Goal: Task Accomplishment & Management: Manage account settings

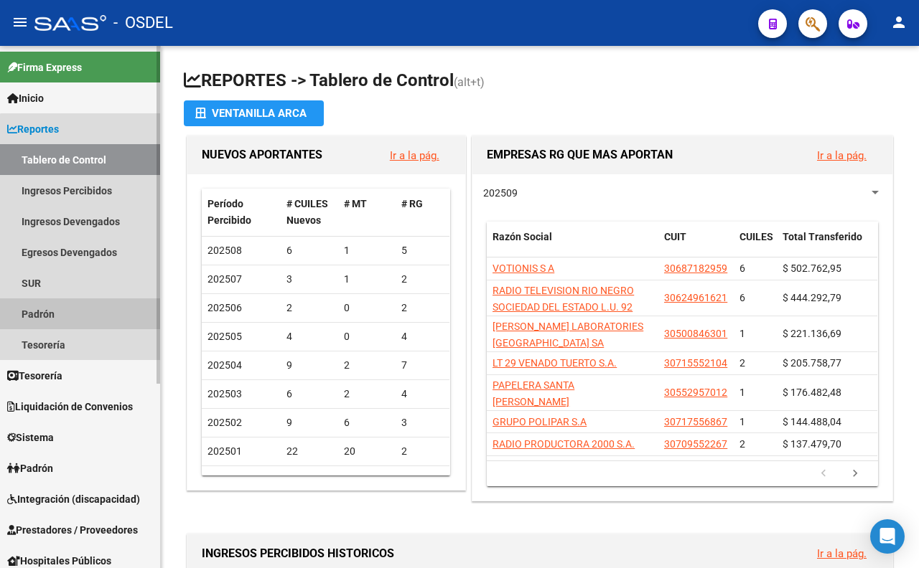
click at [111, 301] on link "Padrón" at bounding box center [80, 314] width 160 height 31
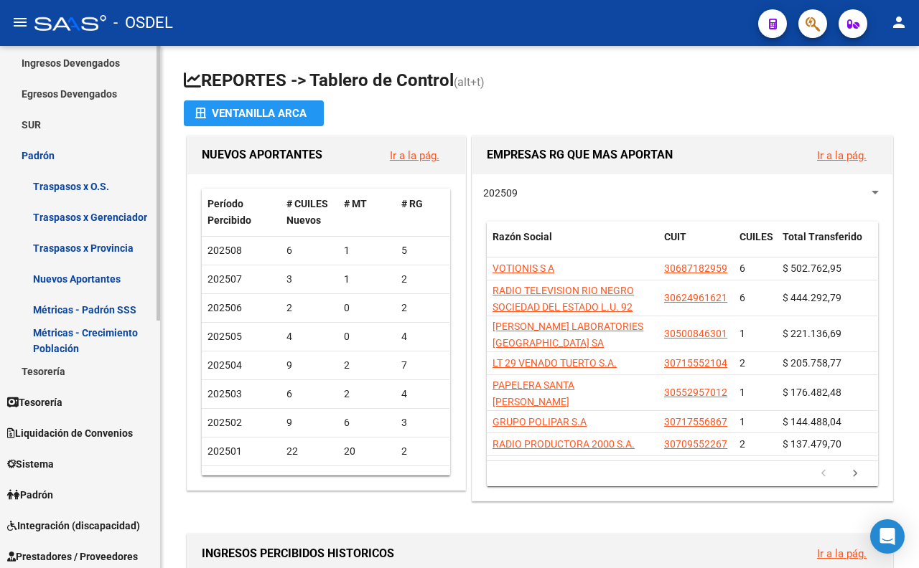
scroll to position [159, 0]
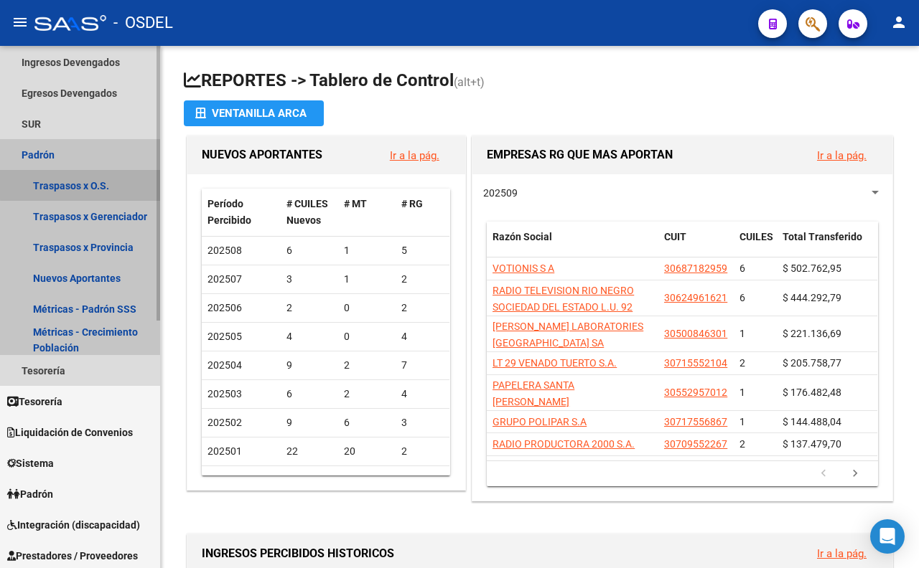
click at [95, 184] on link "Traspasos x O.S." at bounding box center [80, 185] width 160 height 31
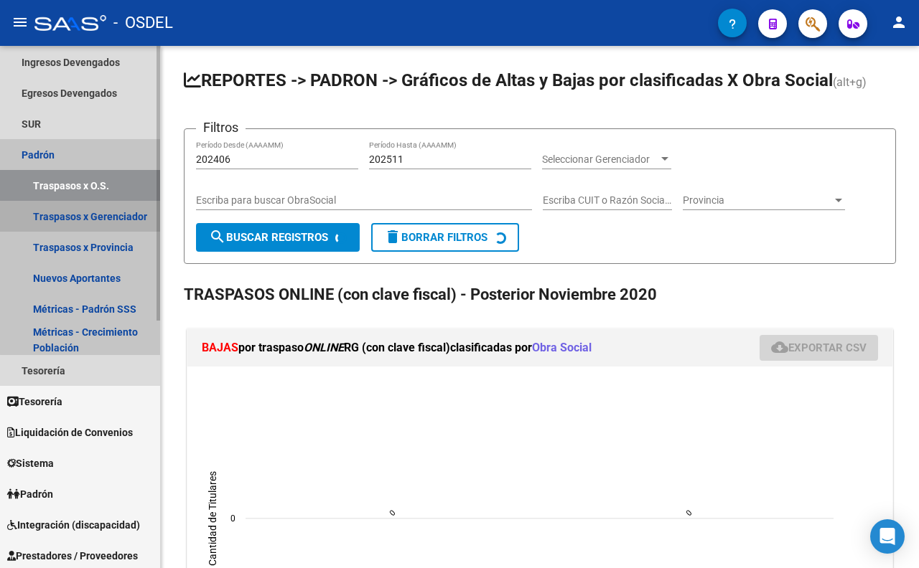
click at [116, 218] on link "Traspasos x Gerenciador" at bounding box center [80, 216] width 160 height 31
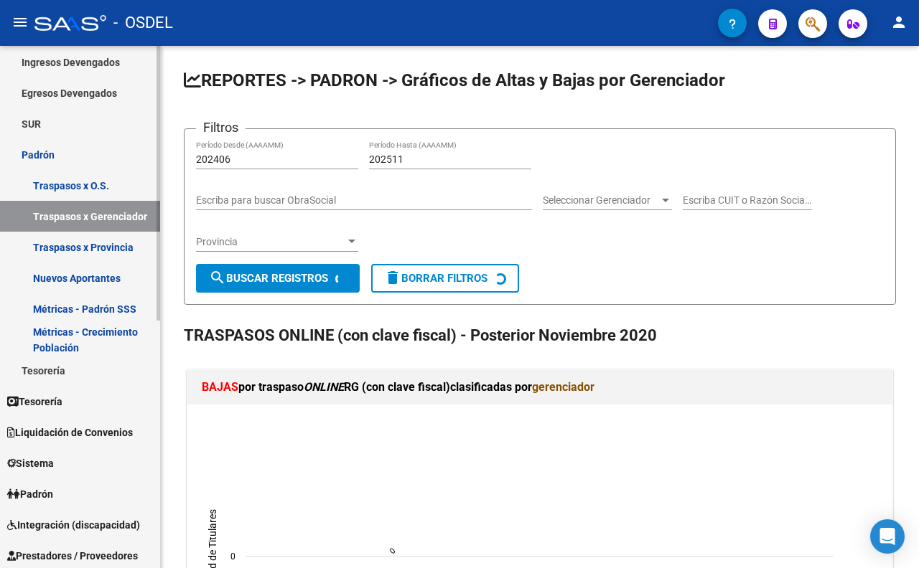
click at [116, 242] on link "Traspasos x Provincia" at bounding box center [80, 247] width 160 height 31
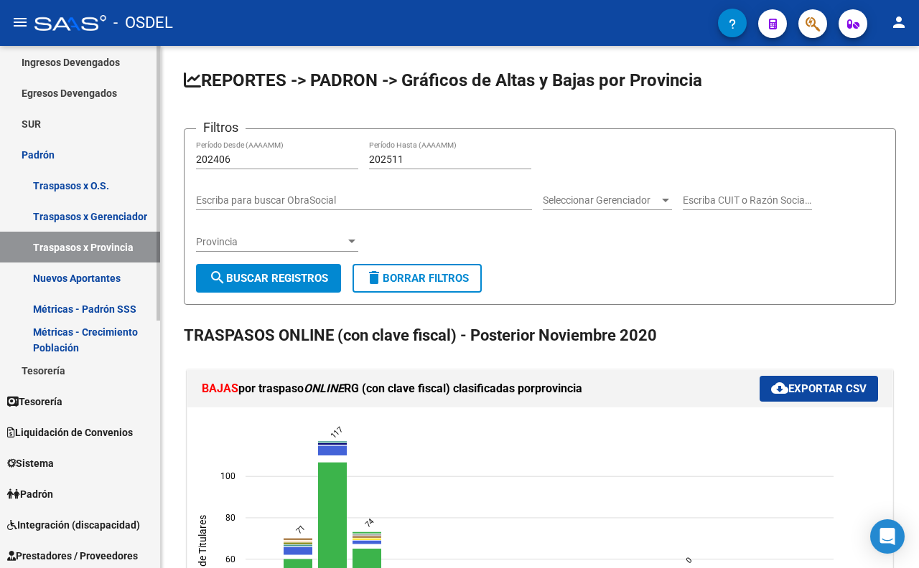
click at [128, 281] on link "Nuevos Aportantes" at bounding box center [80, 278] width 160 height 31
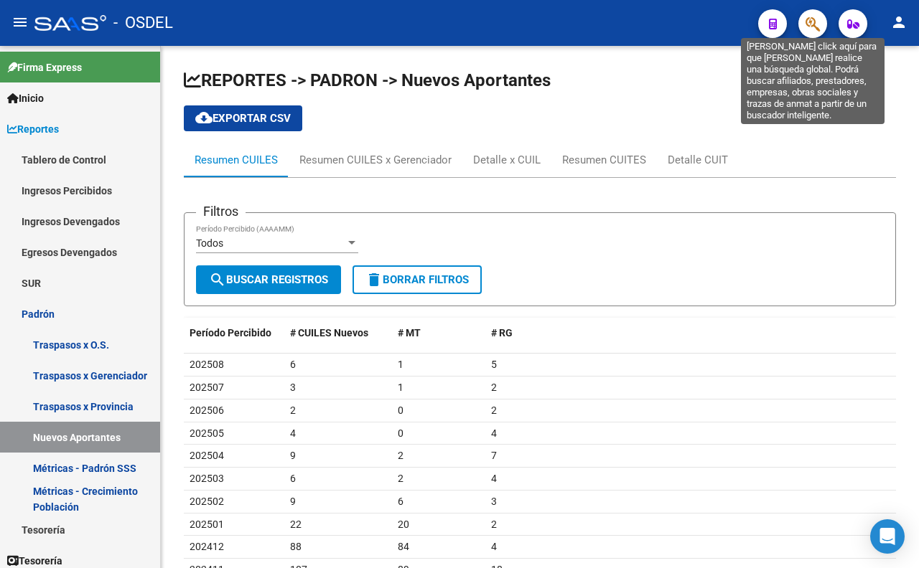
click at [816, 17] on icon "button" at bounding box center [812, 24] width 14 height 17
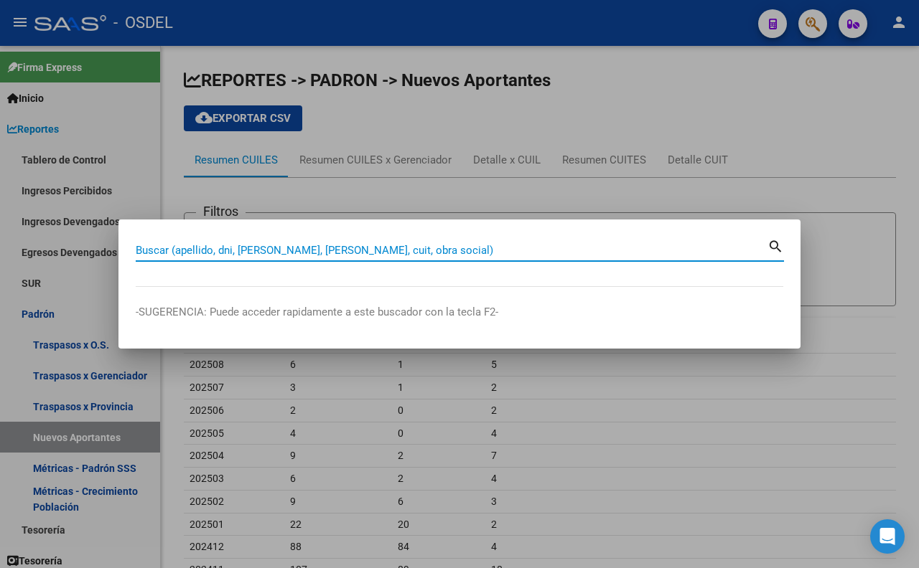
click at [576, 250] on input "Buscar (apellido, dni, [PERSON_NAME], [PERSON_NAME], cuit, obra social)" at bounding box center [452, 250] width 632 height 13
type input "22858505"
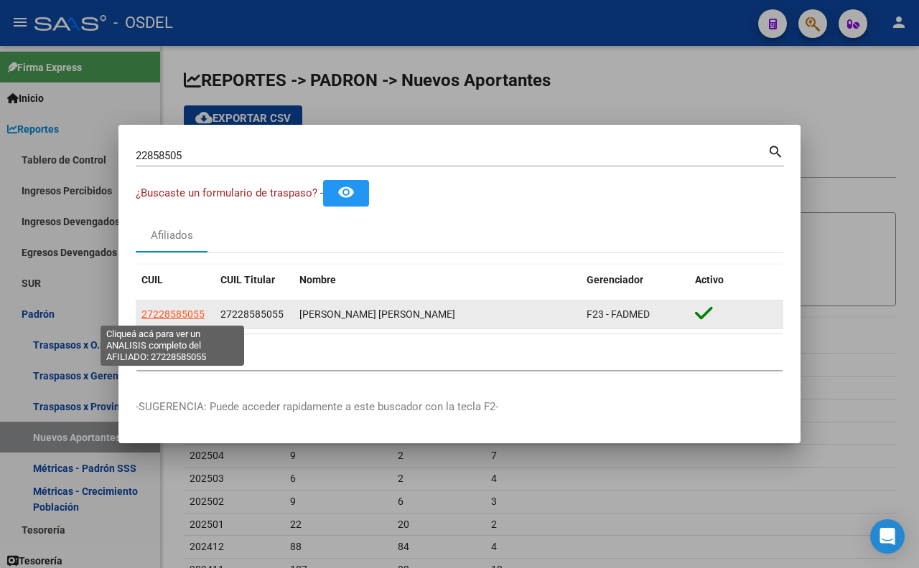
click at [183, 316] on span "27228585055" at bounding box center [172, 314] width 63 height 11
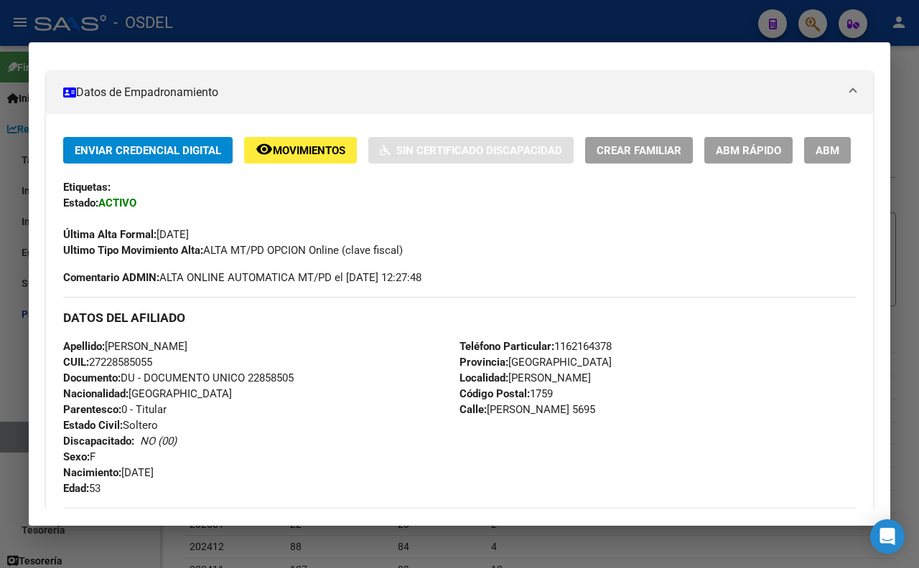
scroll to position [478, 0]
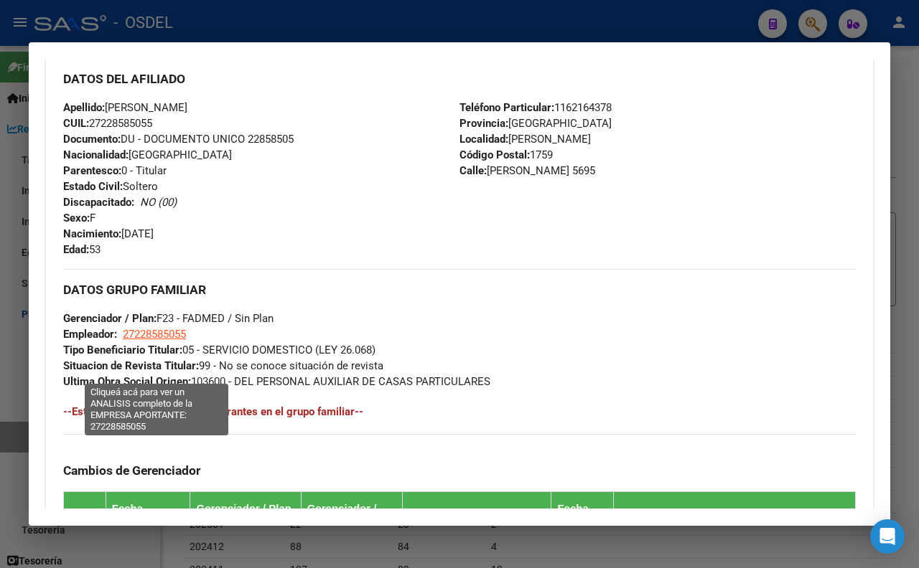
click at [183, 341] on span "27228585055" at bounding box center [154, 334] width 63 height 13
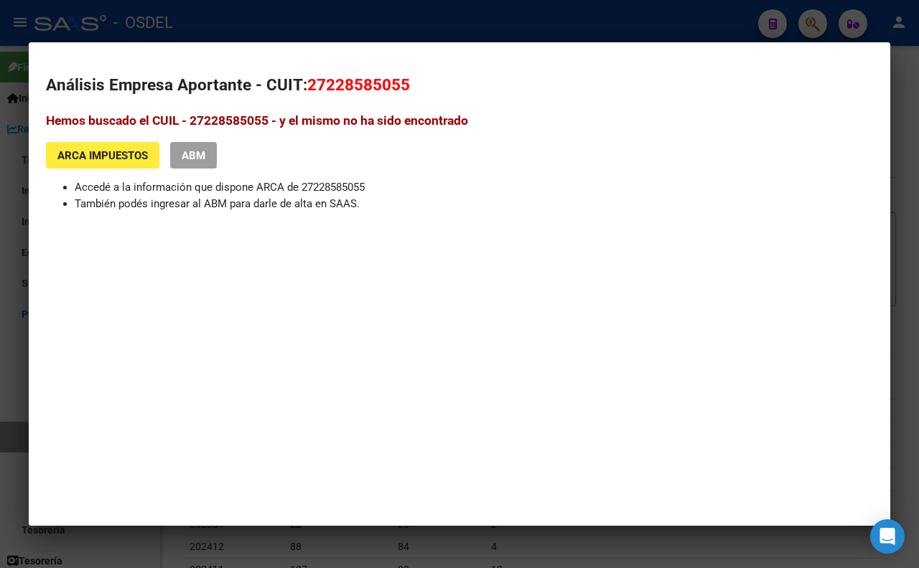
click at [368, 22] on div at bounding box center [459, 284] width 919 height 568
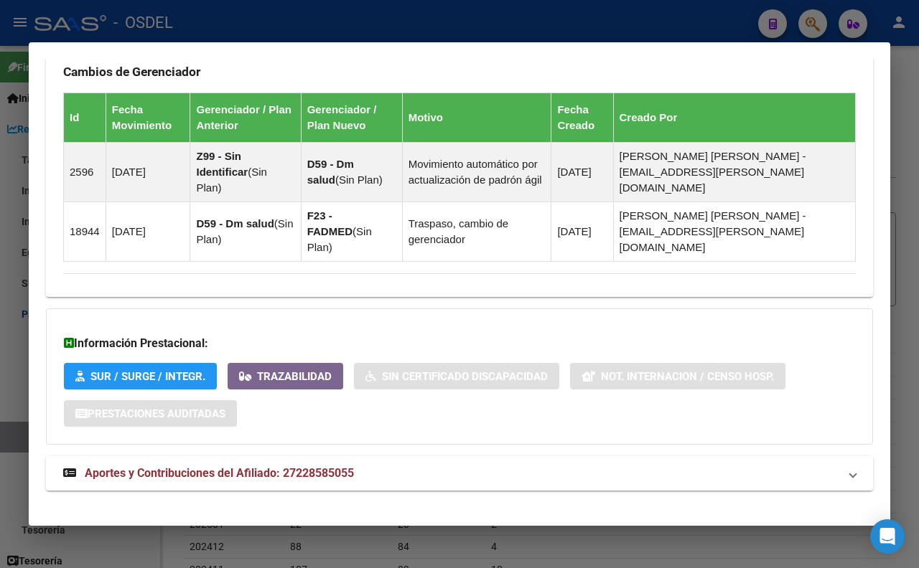
scroll to position [899, 0]
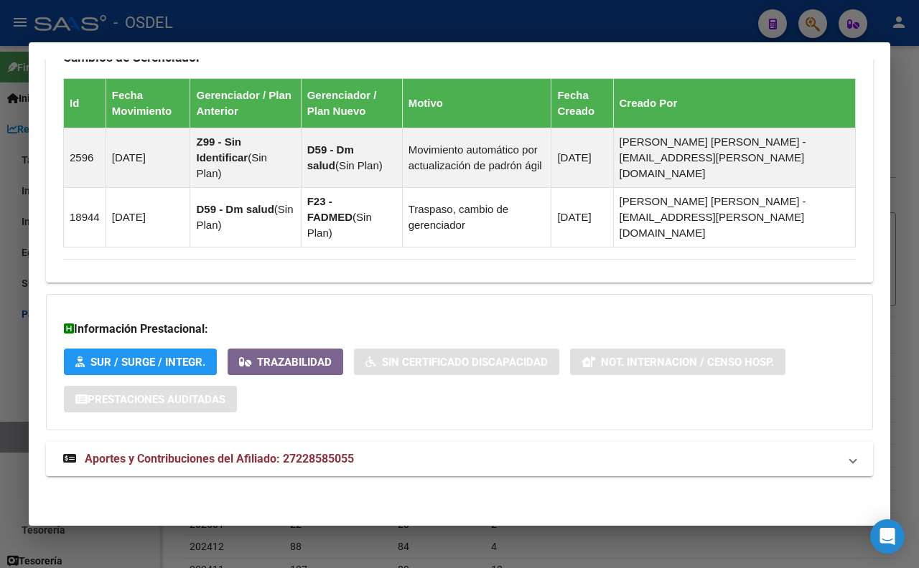
click at [309, 455] on span "Aportes y Contribuciones del Afiliado: 27228585055" at bounding box center [219, 459] width 269 height 14
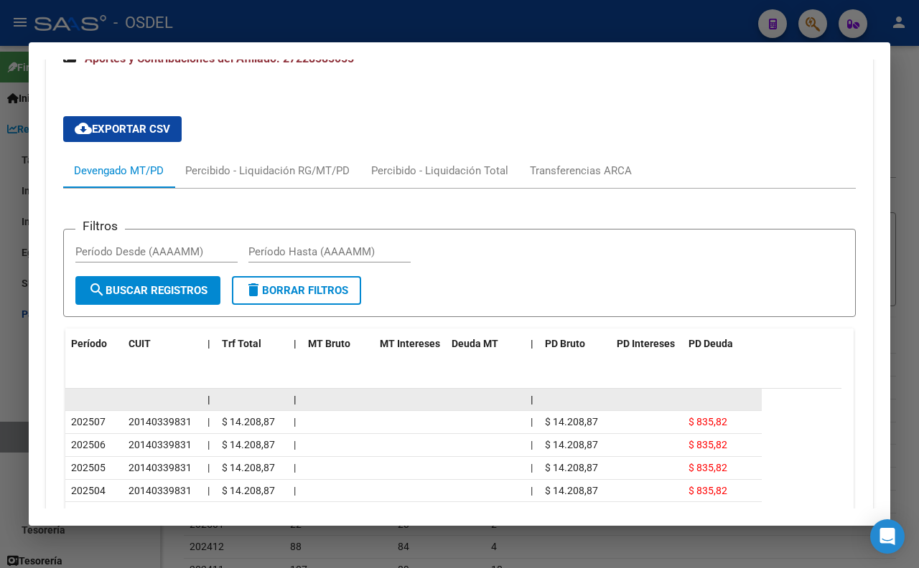
scroll to position [1378, 0]
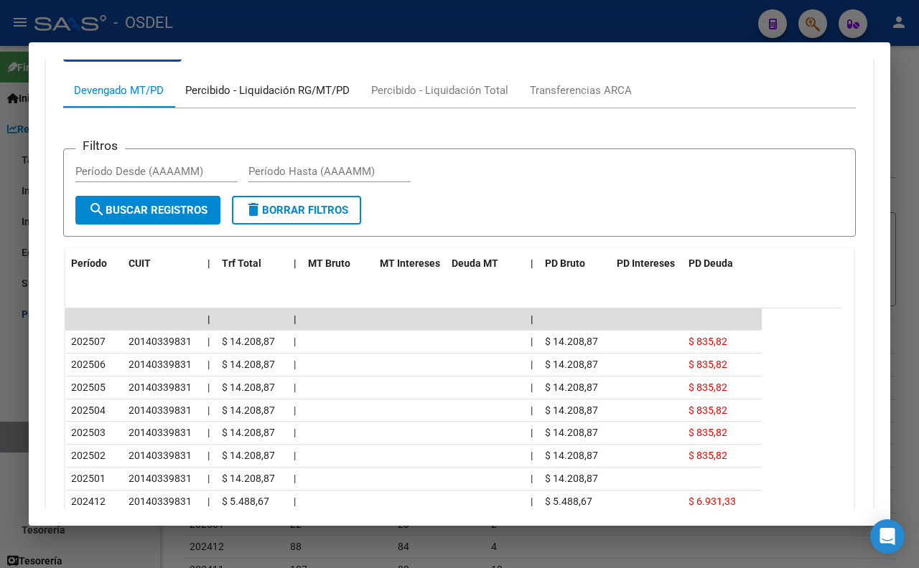
click at [282, 108] on div "Percibido - Liquidación RG/MT/PD" at bounding box center [267, 90] width 186 height 34
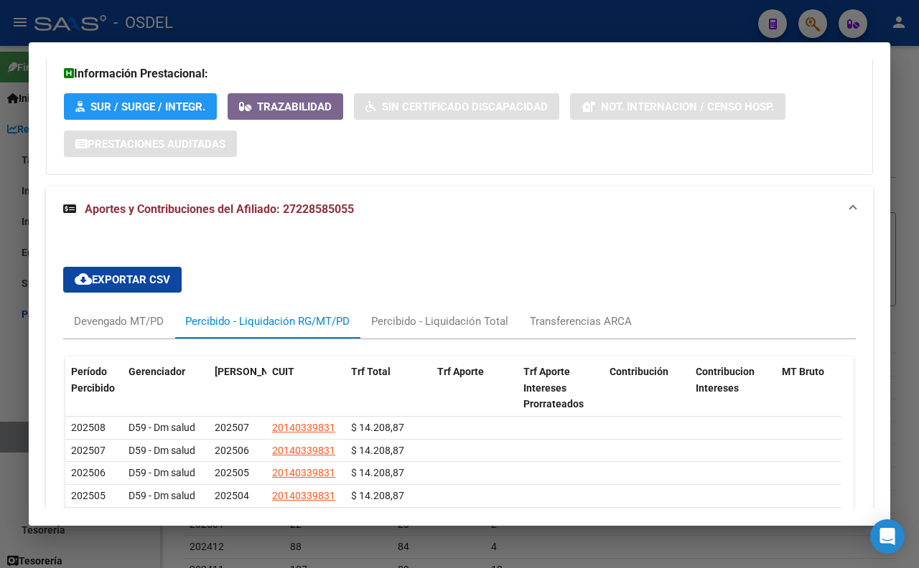
scroll to position [1214, 0]
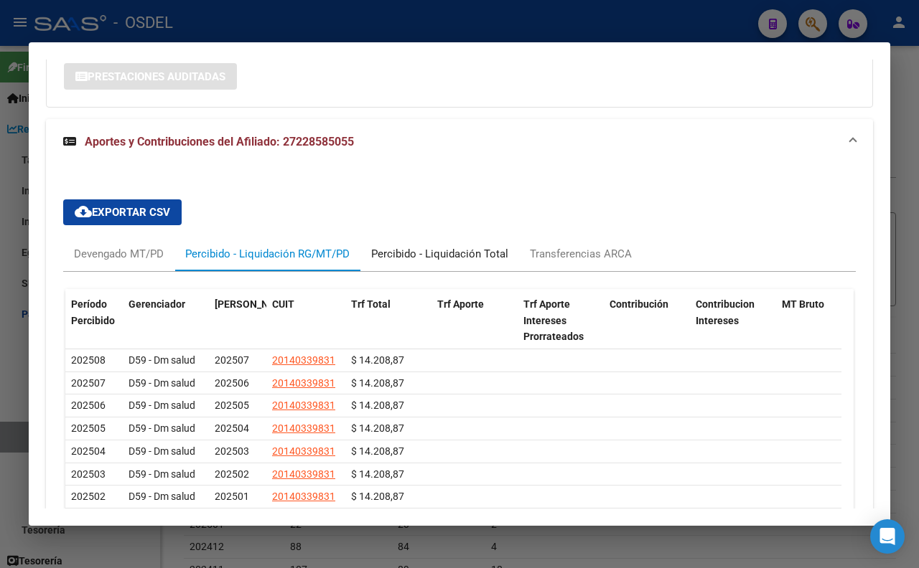
click at [429, 262] on div "Percibido - Liquidación Total" at bounding box center [439, 254] width 137 height 16
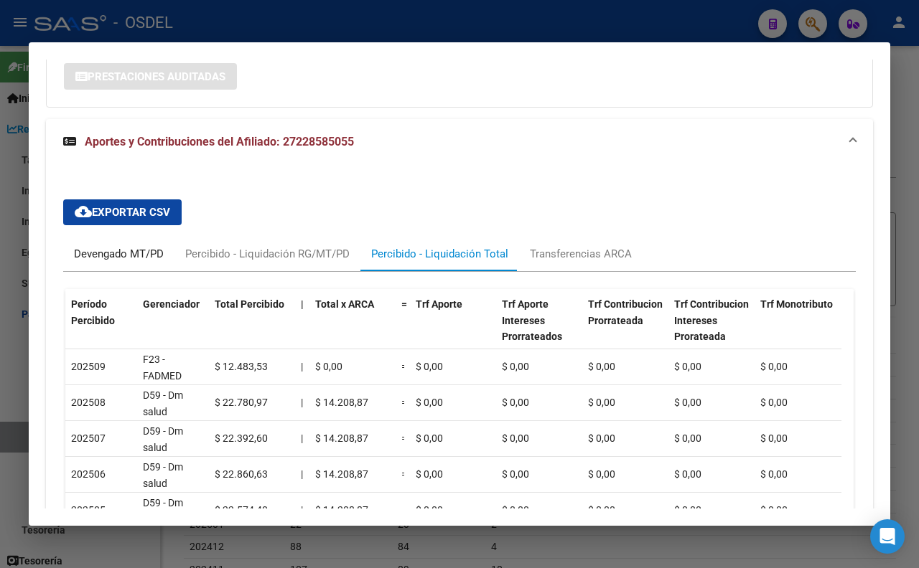
click at [86, 262] on div "Devengado MT/PD" at bounding box center [119, 254] width 90 height 16
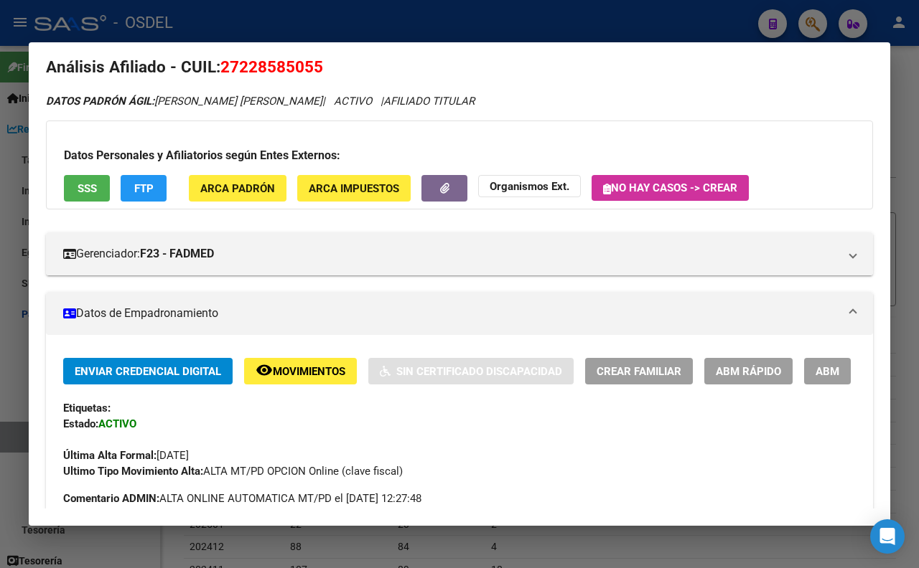
scroll to position [0, 0]
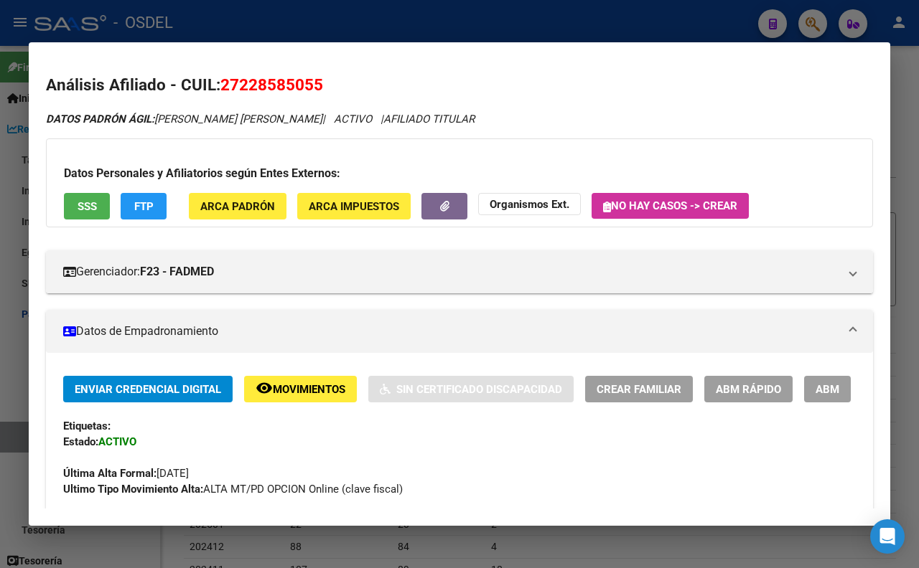
click at [95, 206] on span "SSS" at bounding box center [87, 206] width 19 height 13
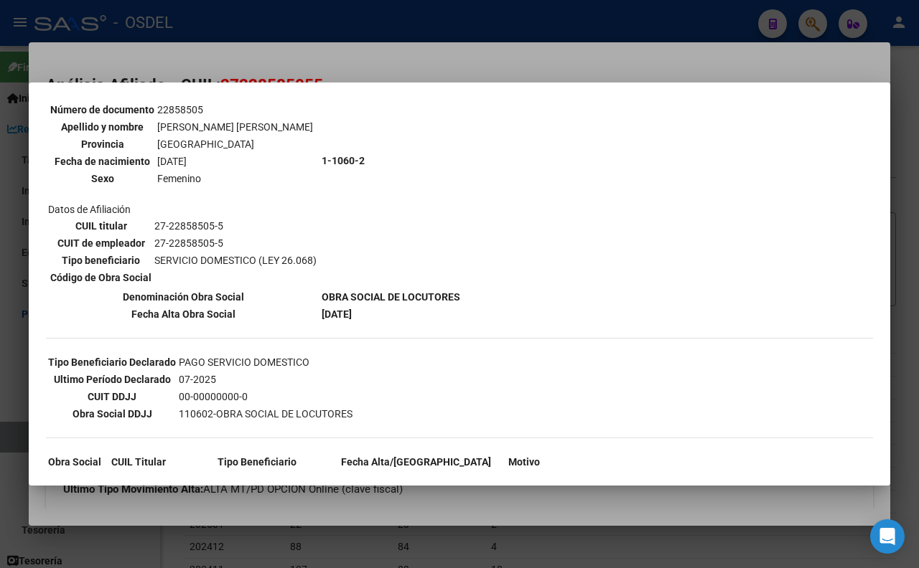
scroll to position [170, 0]
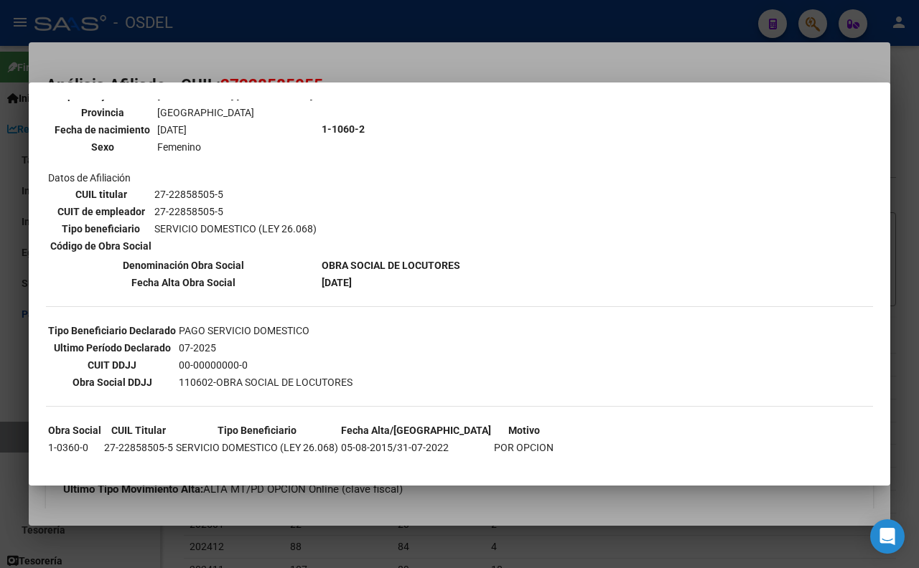
click at [458, 70] on div at bounding box center [459, 284] width 919 height 568
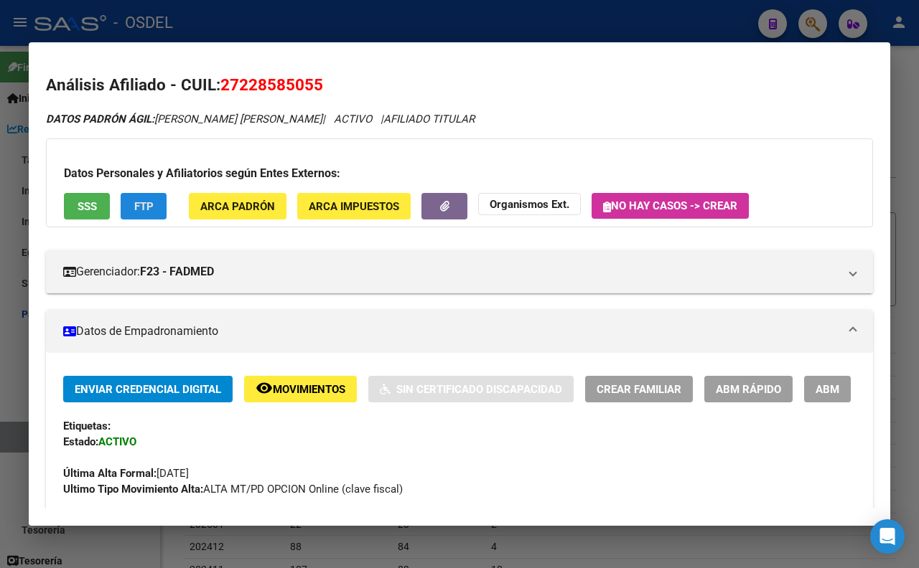
click at [151, 209] on span "FTP" at bounding box center [143, 206] width 19 height 13
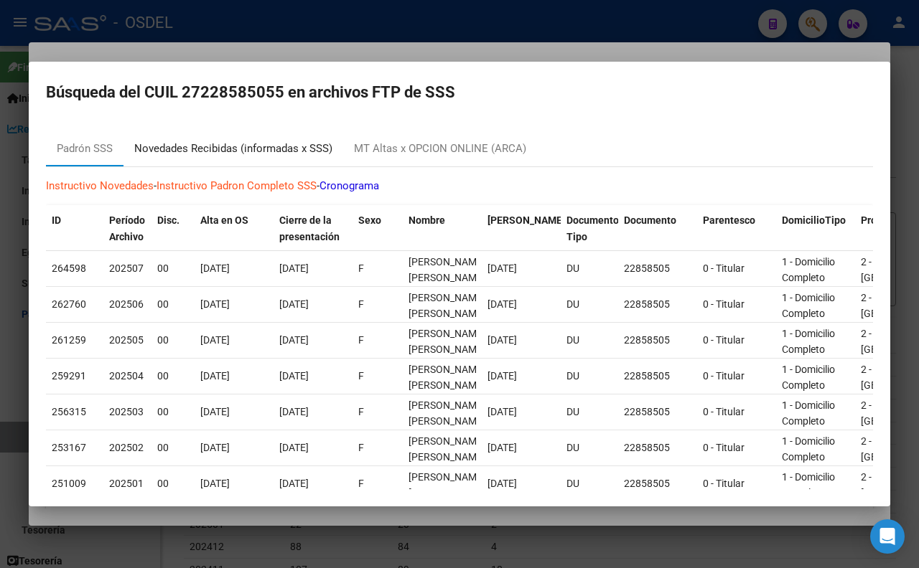
click at [212, 156] on div "Novedades Recibidas (informadas x SSS)" at bounding box center [233, 149] width 220 height 34
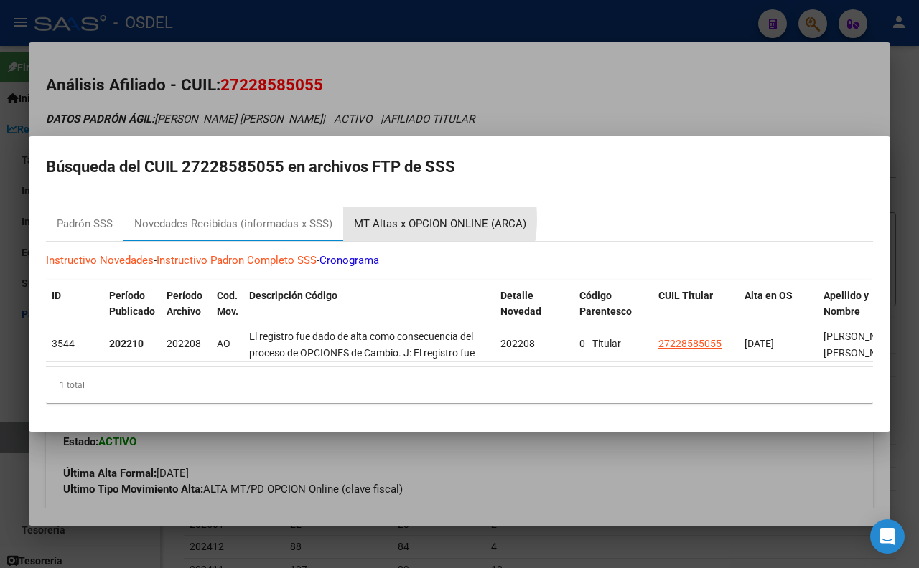
click at [402, 216] on div "MT Altas x OPCION ONLINE (ARCA)" at bounding box center [440, 224] width 172 height 17
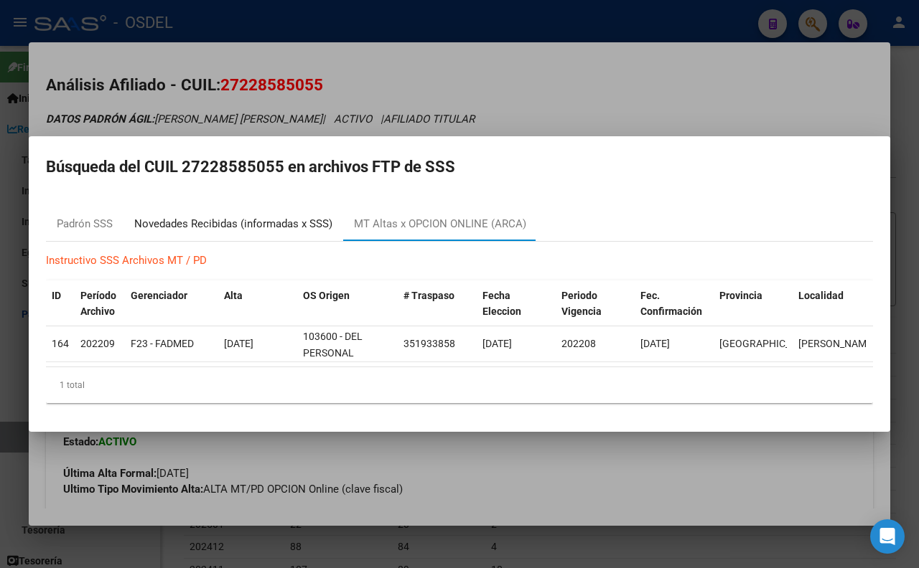
click at [205, 216] on div "Novedades Recibidas (informadas x SSS)" at bounding box center [233, 224] width 198 height 17
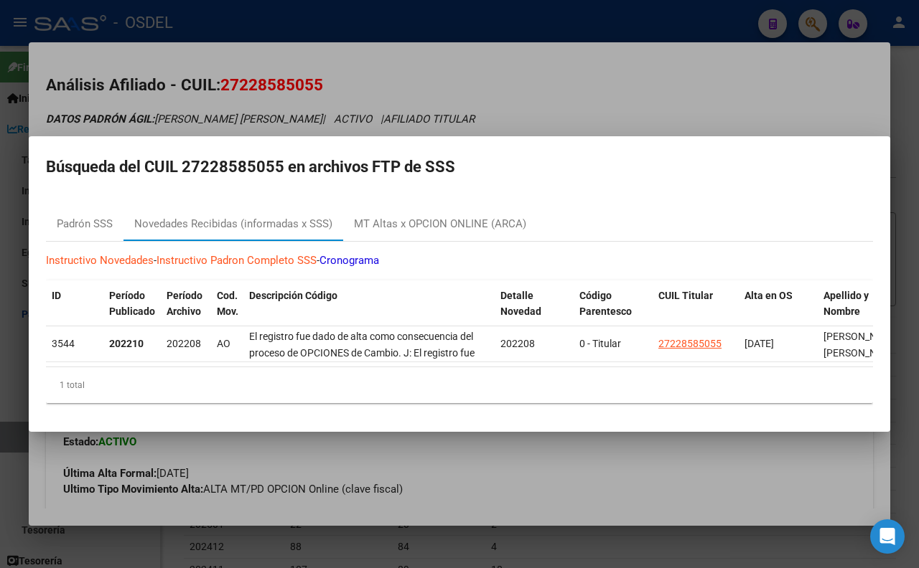
click at [490, 91] on div at bounding box center [459, 284] width 919 height 568
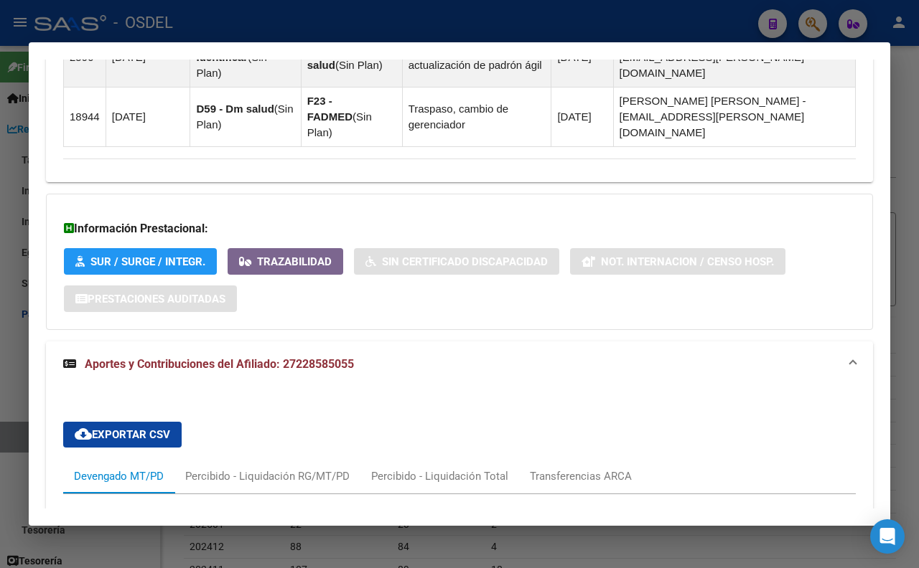
scroll to position [1036, 0]
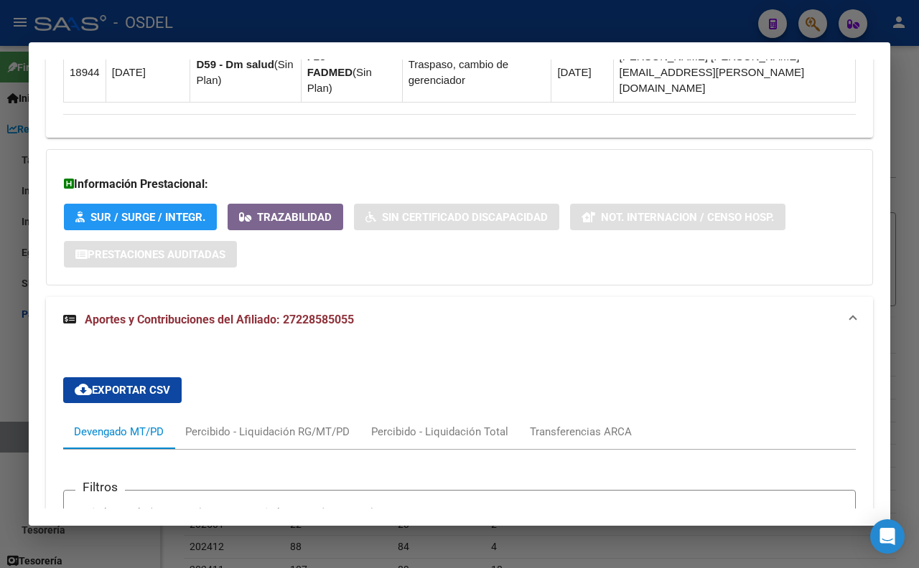
click at [338, 329] on strong "Aportes y Contribuciones del Afiliado: 27228585055" at bounding box center [208, 320] width 291 height 17
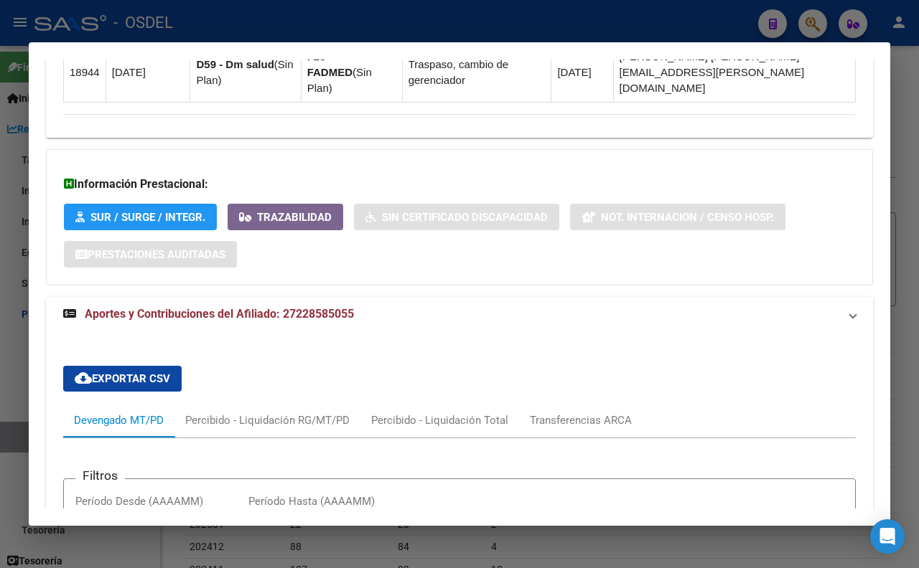
scroll to position [899, 0]
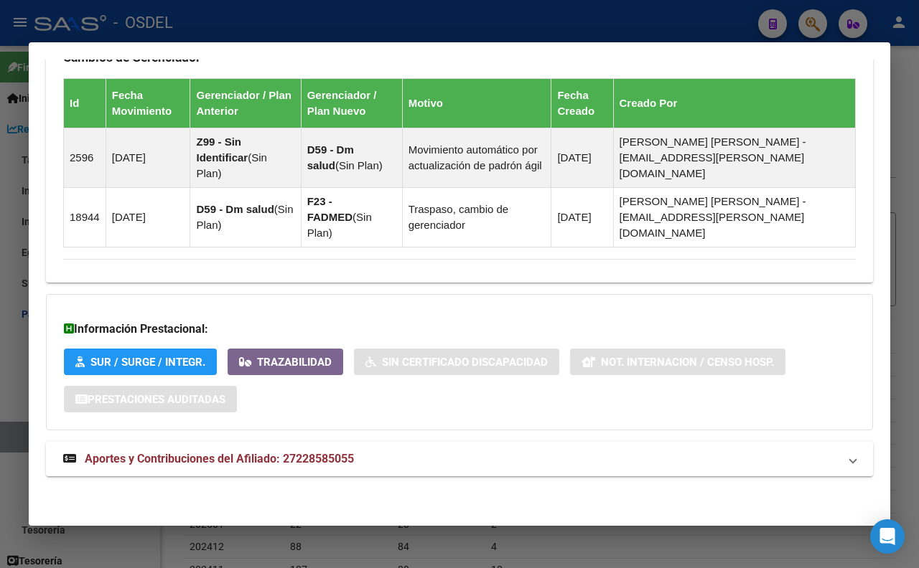
click at [382, 453] on mat-panel-title "Aportes y Contribuciones del Afiliado: 27228585055" at bounding box center [450, 459] width 775 height 17
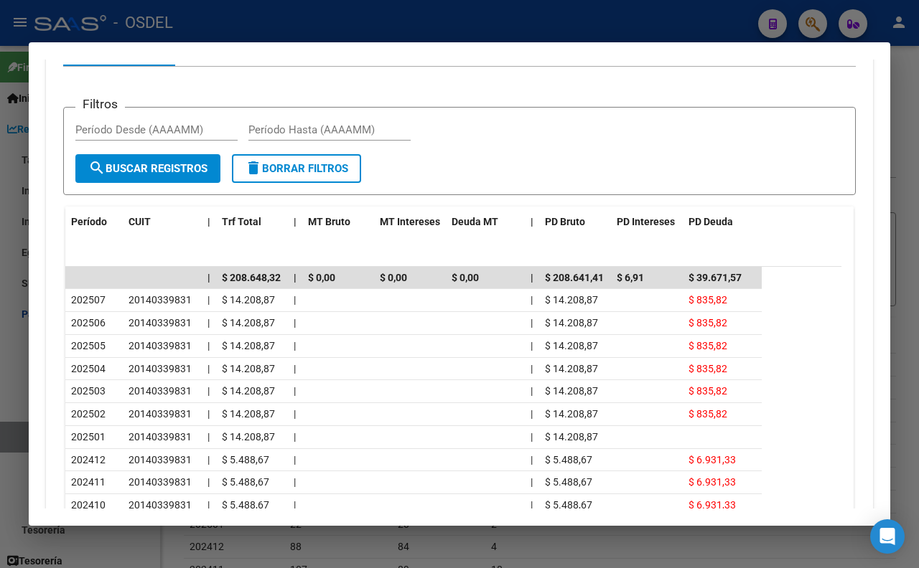
scroll to position [1428, 0]
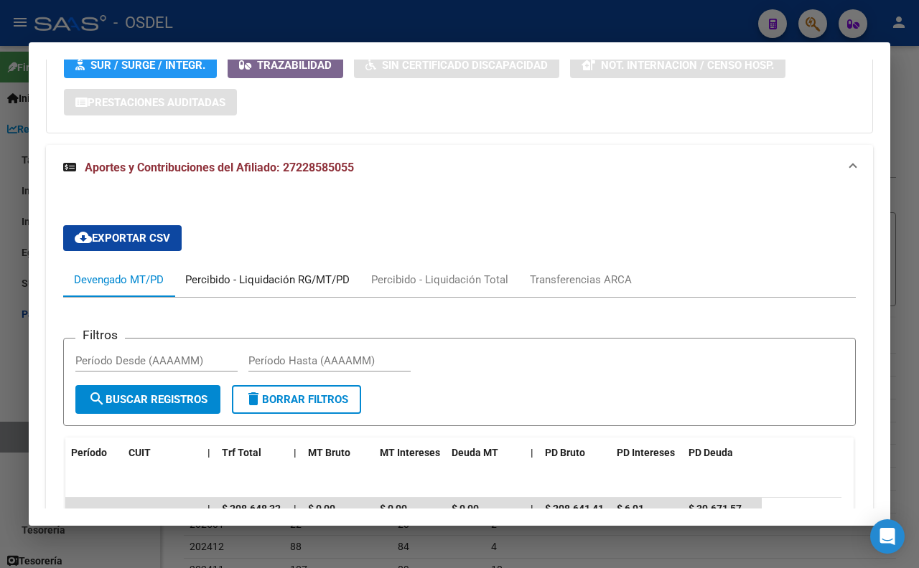
click at [304, 287] on div "Percibido - Liquidación RG/MT/PD" at bounding box center [267, 280] width 164 height 16
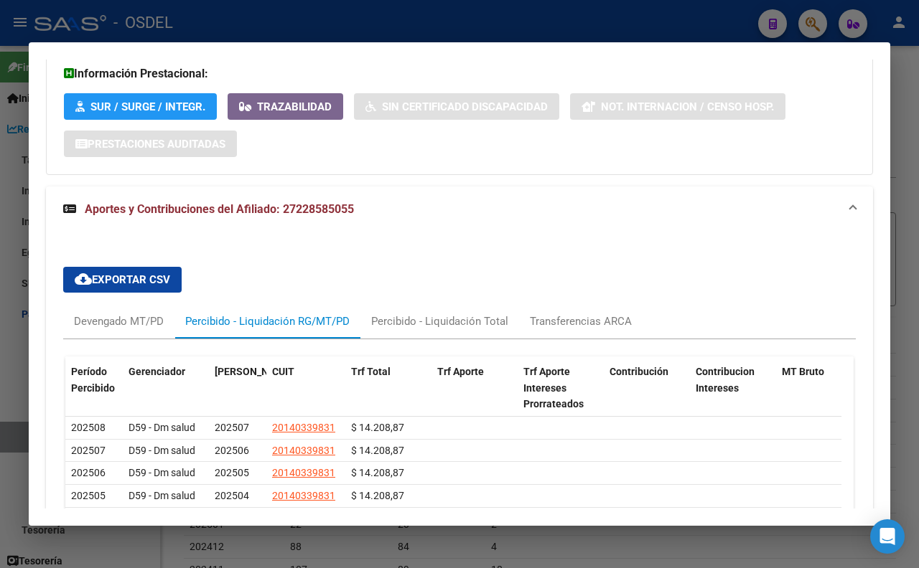
scroll to position [1189, 0]
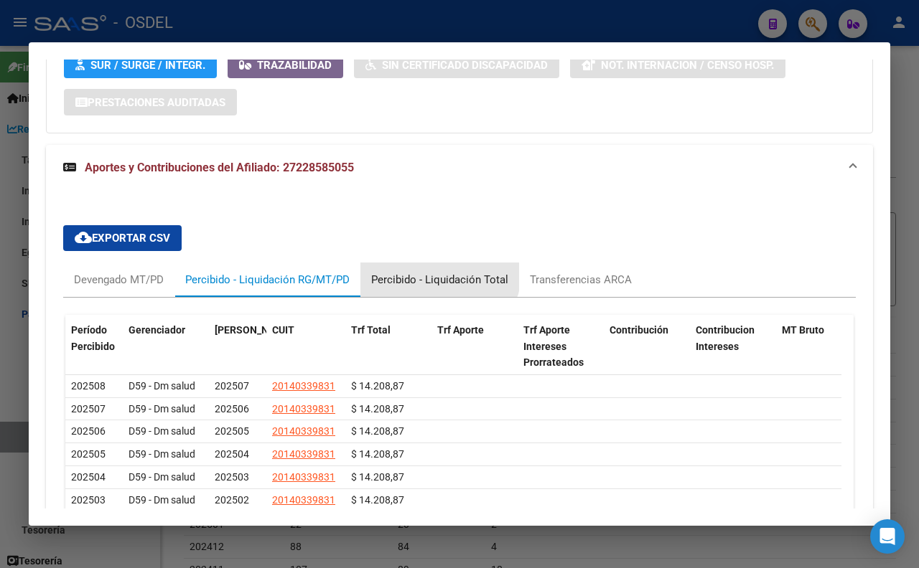
click at [439, 278] on div "Percibido - Liquidación Total" at bounding box center [439, 280] width 159 height 34
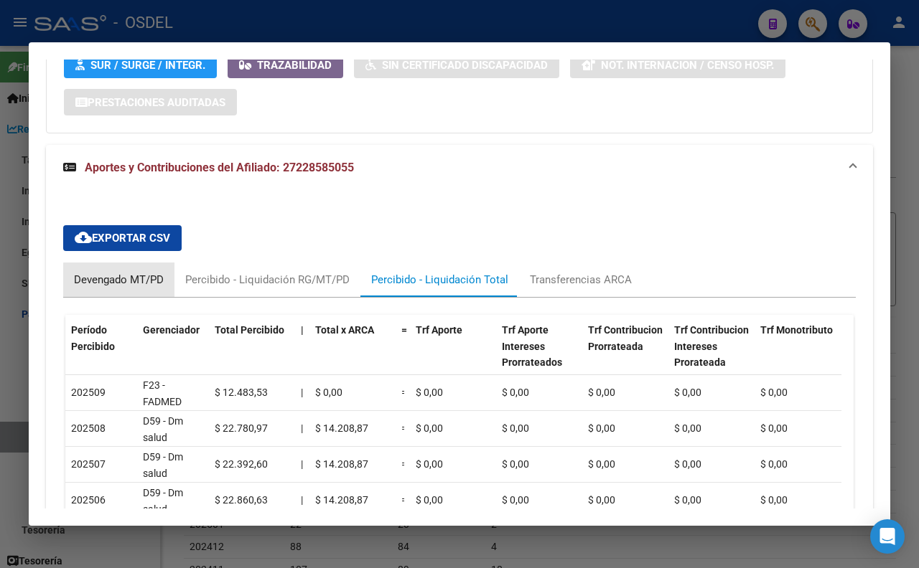
click at [149, 288] on div "Devengado MT/PD" at bounding box center [119, 280] width 90 height 16
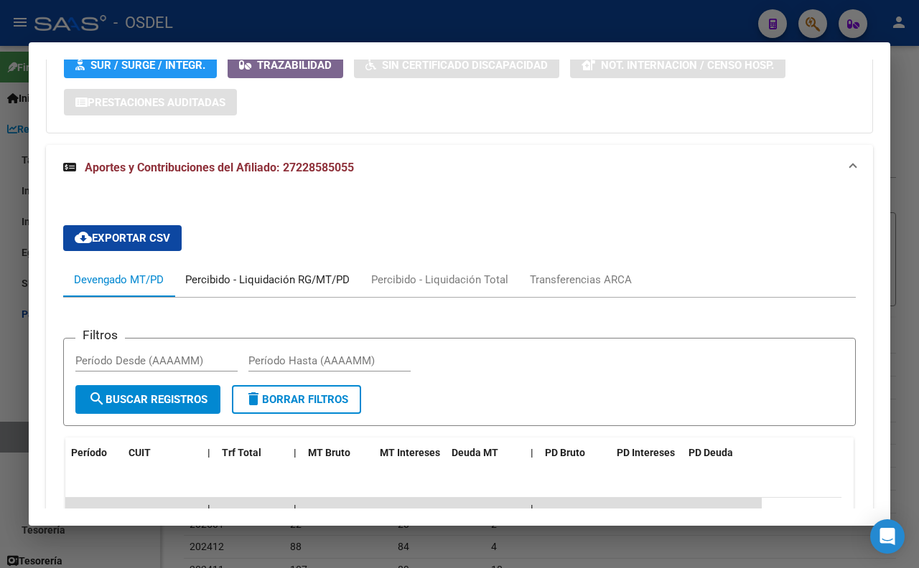
click at [309, 288] on div "Percibido - Liquidación RG/MT/PD" at bounding box center [267, 280] width 164 height 16
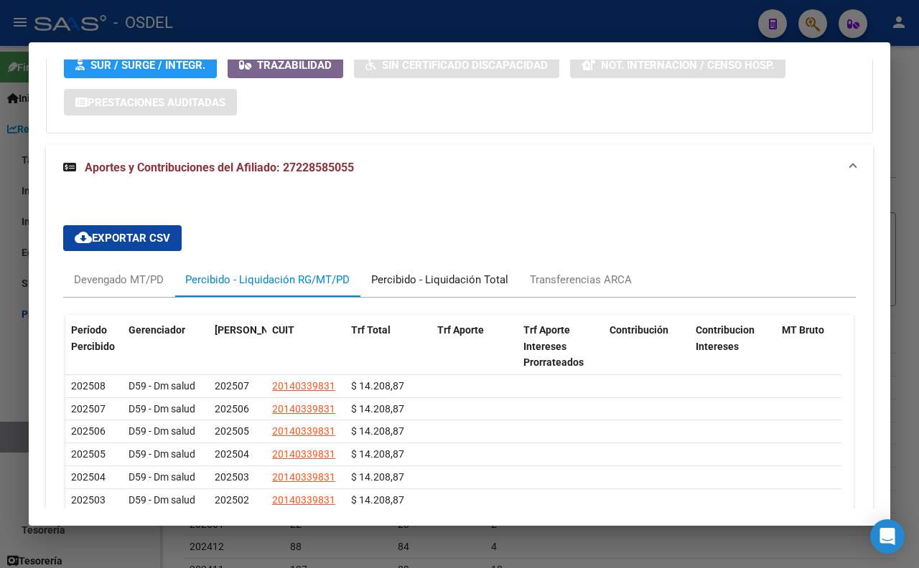
click at [472, 296] on div "Percibido - Liquidación Total" at bounding box center [439, 280] width 159 height 34
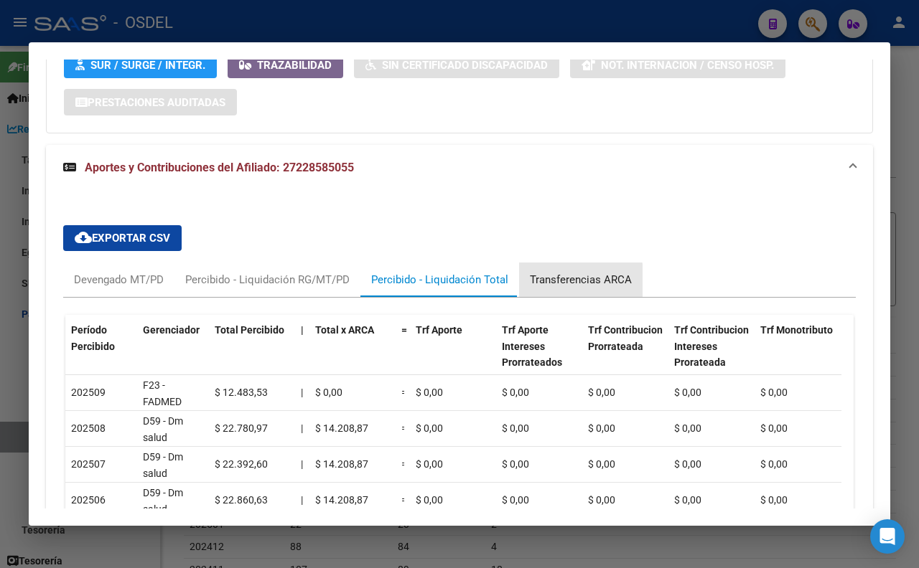
click at [568, 288] on div "Transferencias ARCA" at bounding box center [581, 280] width 102 height 16
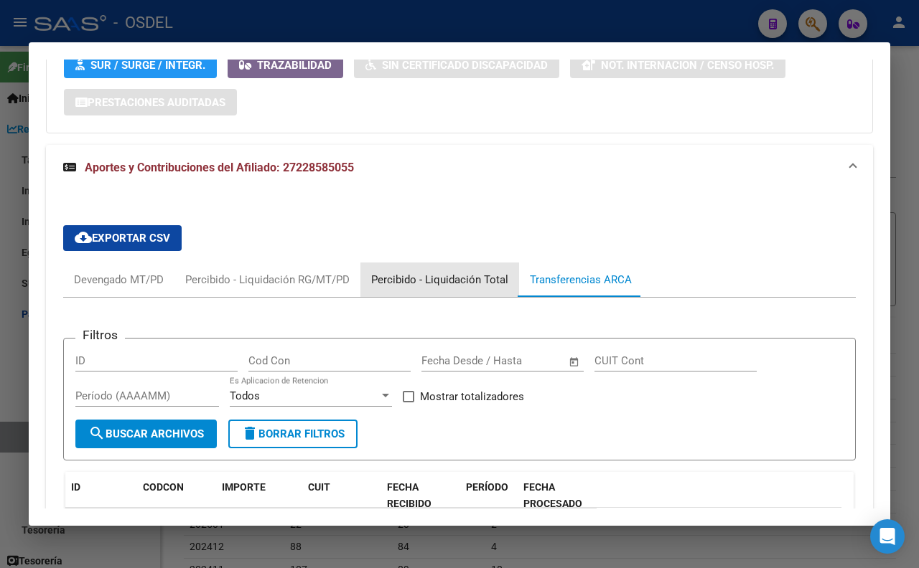
click at [465, 288] on div "Percibido - Liquidación Total" at bounding box center [439, 280] width 137 height 16
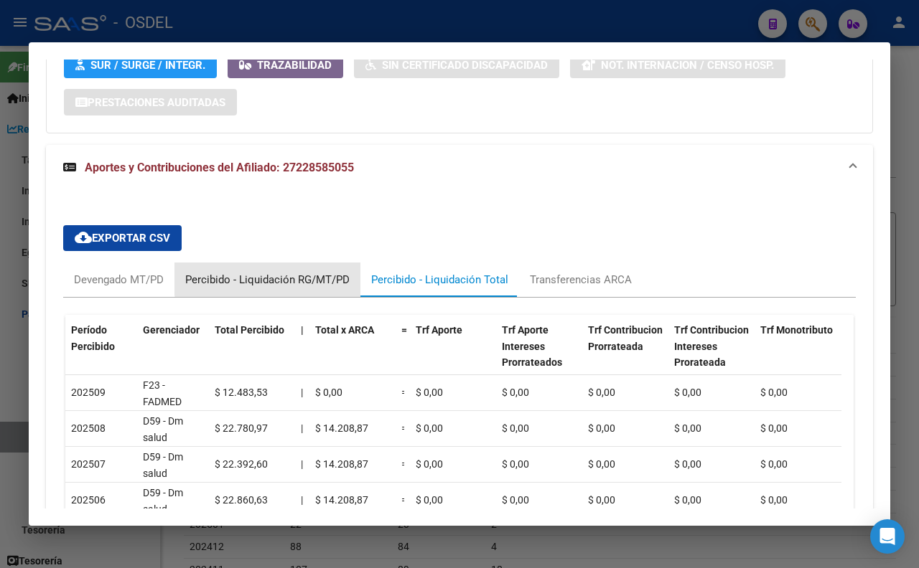
click at [316, 284] on div "Percibido - Liquidación RG/MT/PD" at bounding box center [267, 280] width 164 height 16
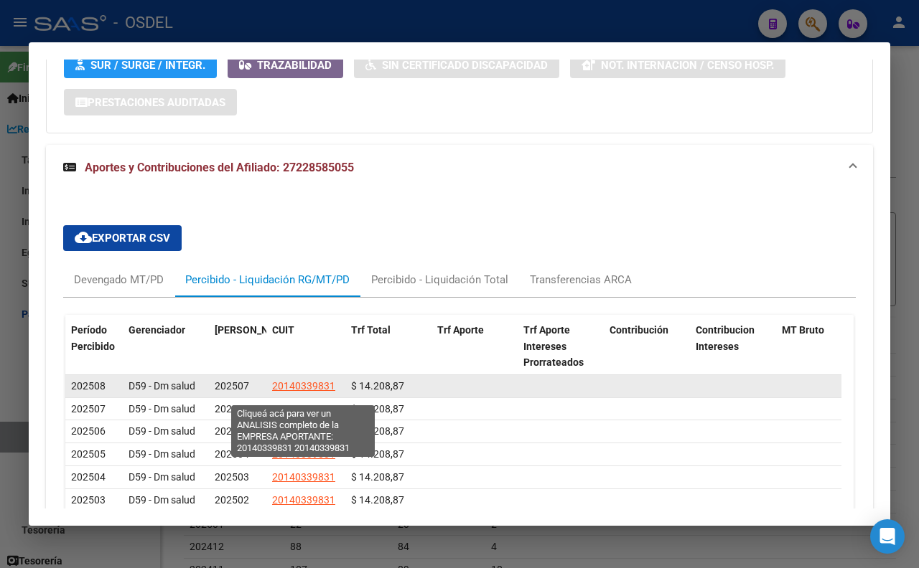
click at [294, 388] on span "20140339831" at bounding box center [303, 385] width 63 height 11
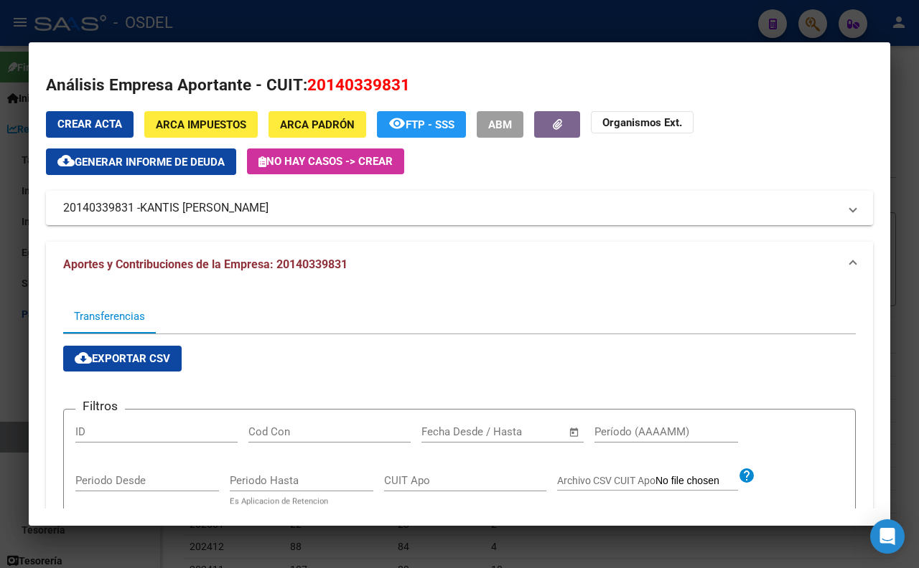
click at [251, 217] on mat-expansion-panel-header "20140339831 - KANTIS [PERSON_NAME]" at bounding box center [459, 208] width 827 height 34
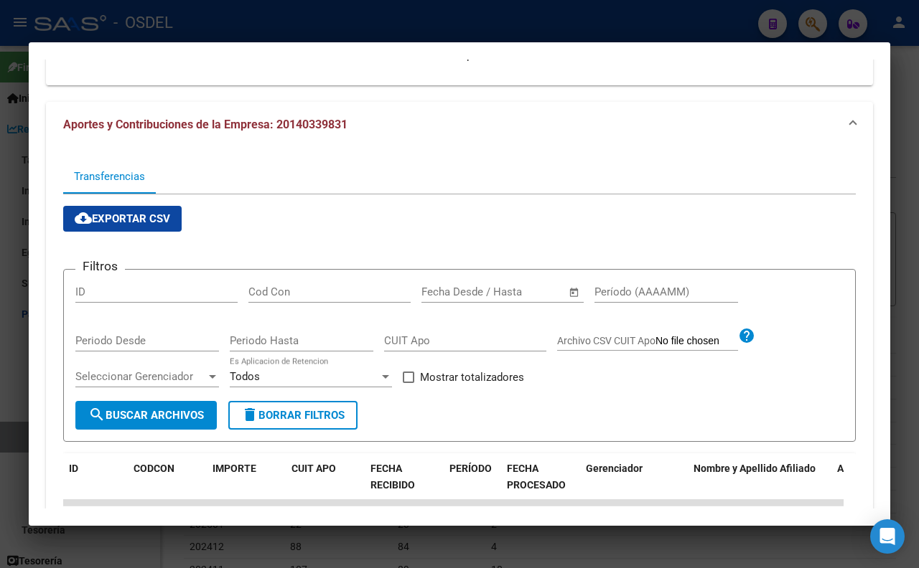
scroll to position [159, 0]
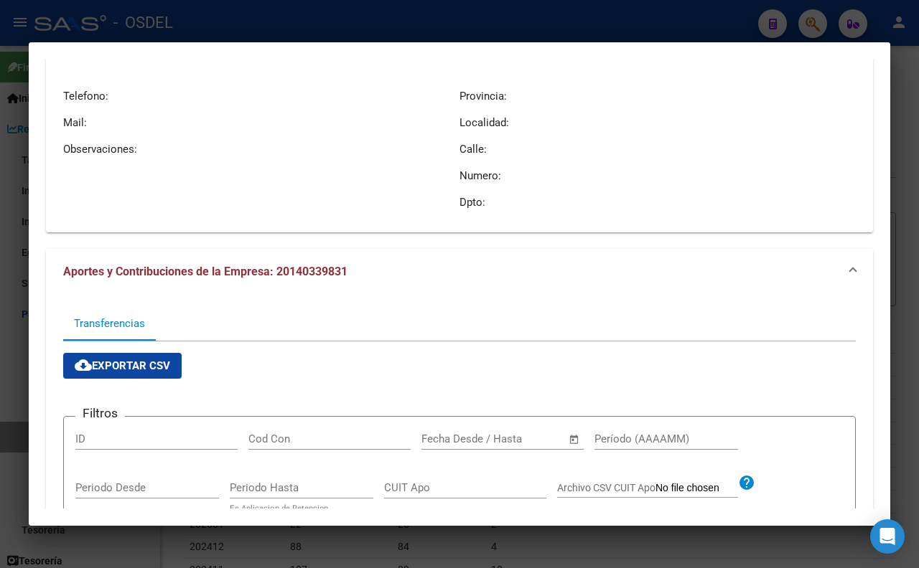
click at [299, 265] on span "Aportes y Contribuciones de la Empresa: 20140339831" at bounding box center [205, 272] width 284 height 14
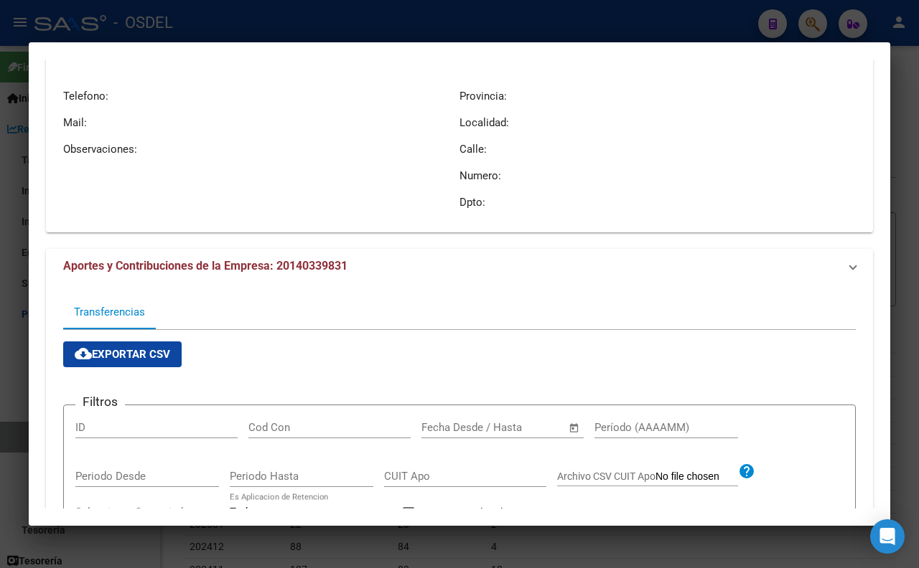
scroll to position [0, 0]
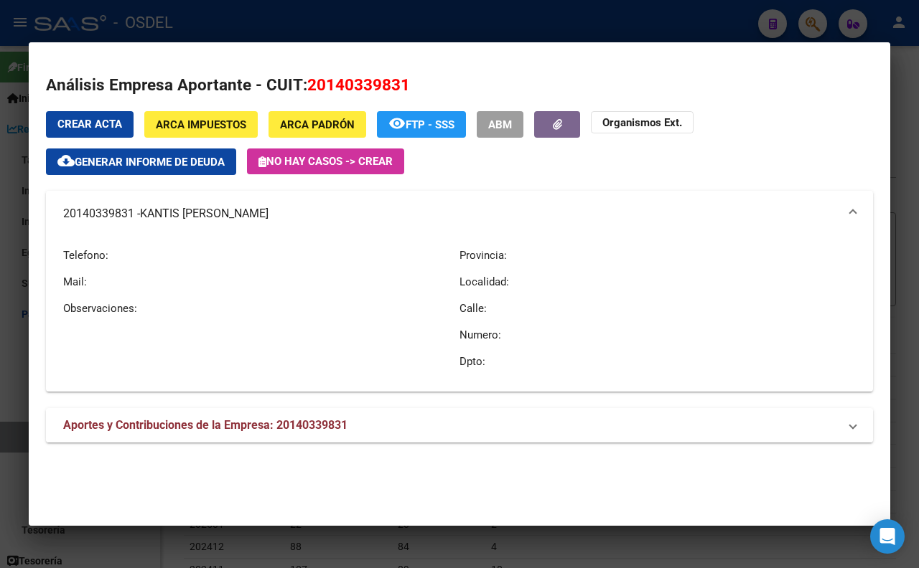
click at [314, 419] on span "Aportes y Contribuciones de la Empresa: 20140339831" at bounding box center [205, 425] width 284 height 14
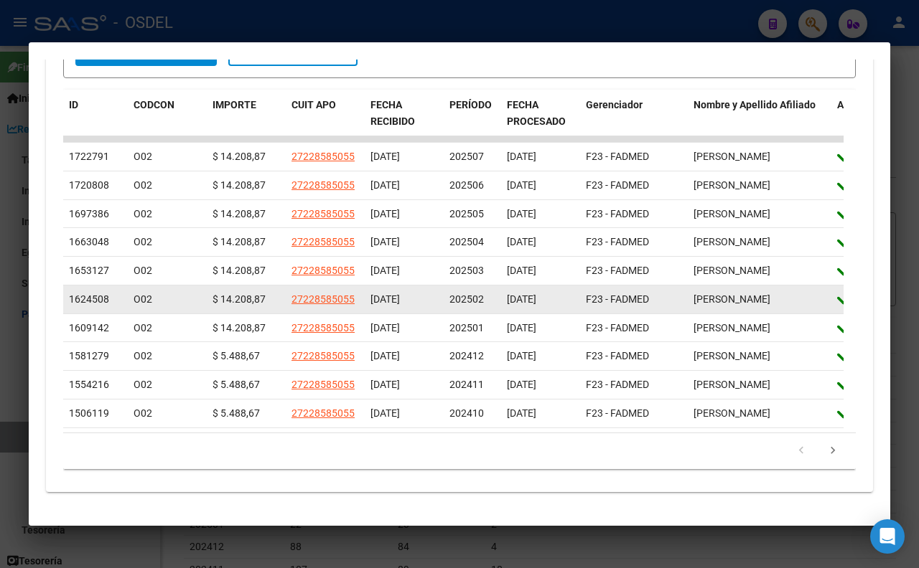
scroll to position [689, 0]
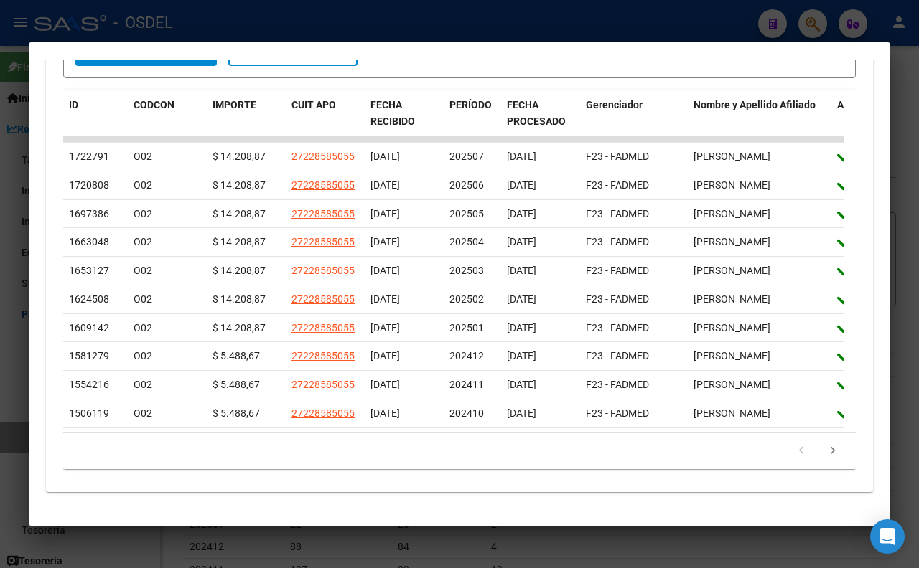
click at [503, 36] on div at bounding box center [459, 284] width 919 height 568
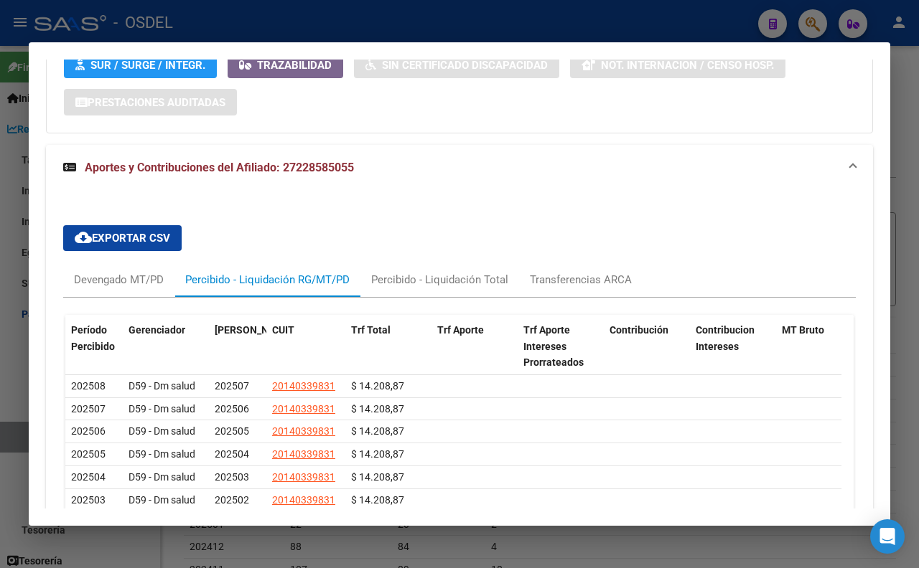
click at [503, 34] on div at bounding box center [459, 284] width 919 height 568
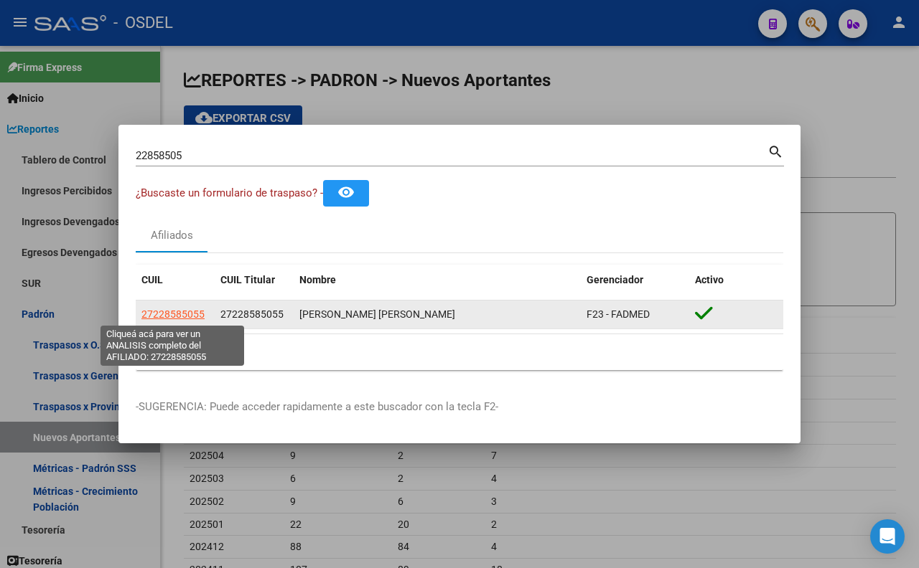
click at [199, 319] on span "27228585055" at bounding box center [172, 314] width 63 height 11
type textarea "27228585055"
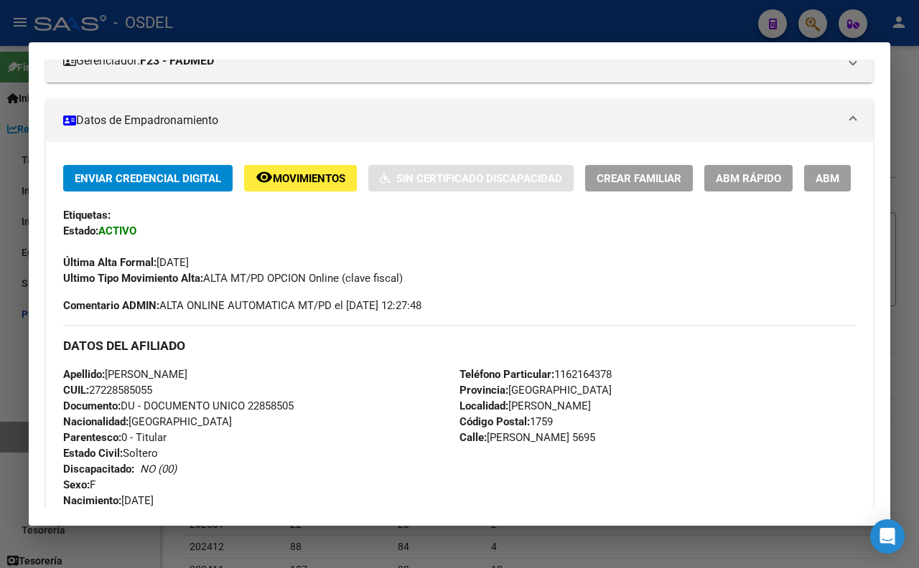
scroll to position [319, 0]
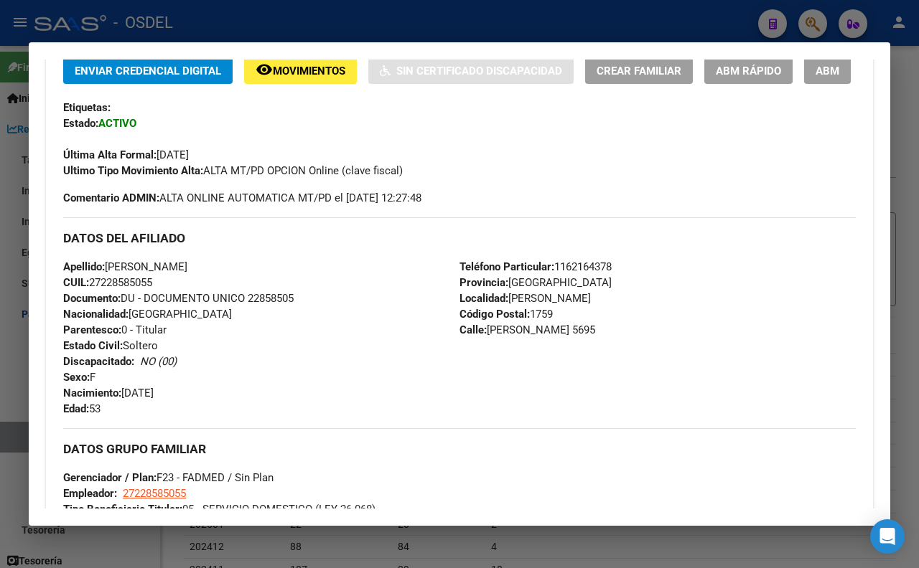
click at [815, 78] on span "ABM" at bounding box center [827, 71] width 24 height 13
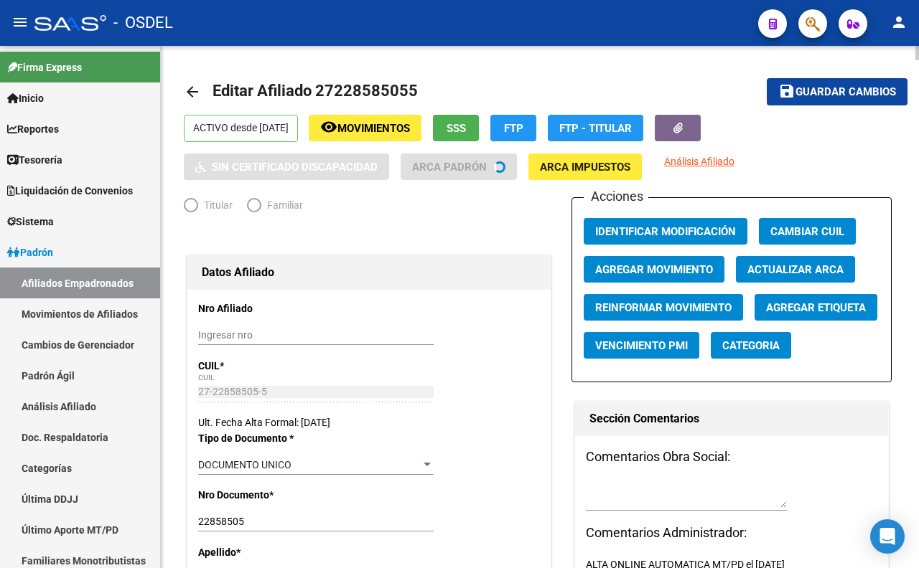
radio input "true"
type input "27-22858505-5"
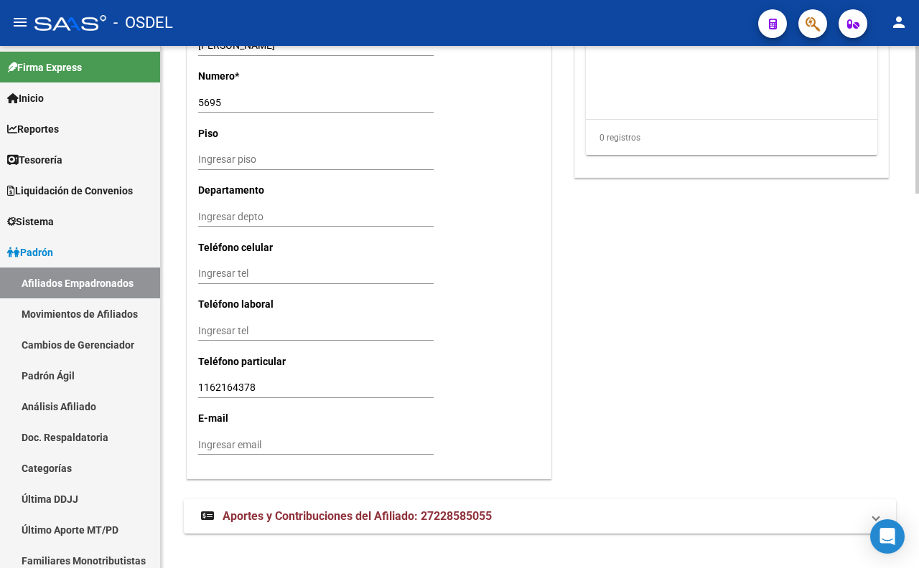
scroll to position [1324, 0]
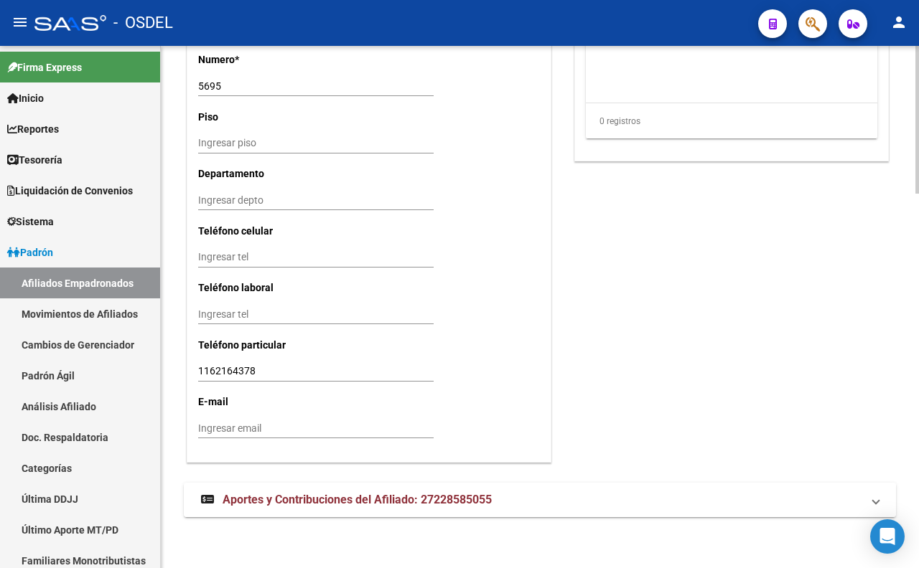
click at [446, 486] on mat-expansion-panel-header "Aportes y Contribuciones del Afiliado: 27228585055" at bounding box center [540, 500] width 712 height 34
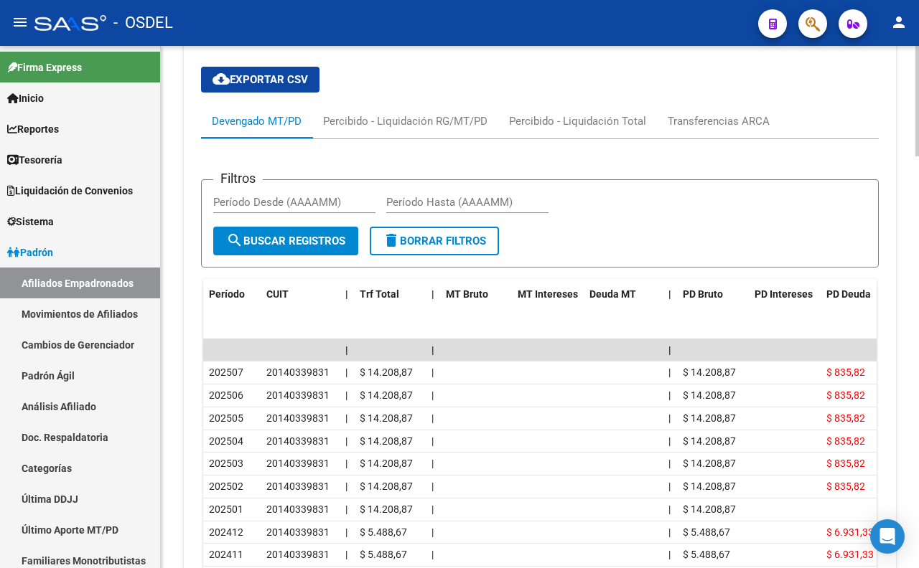
scroll to position [1818, 0]
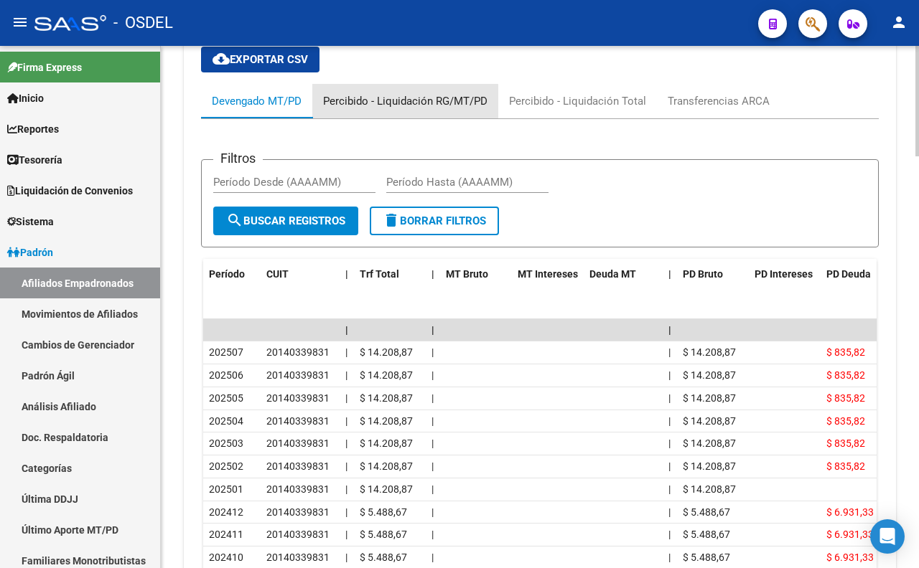
click at [403, 108] on div "Percibido - Liquidación RG/MT/PD" at bounding box center [405, 101] width 164 height 16
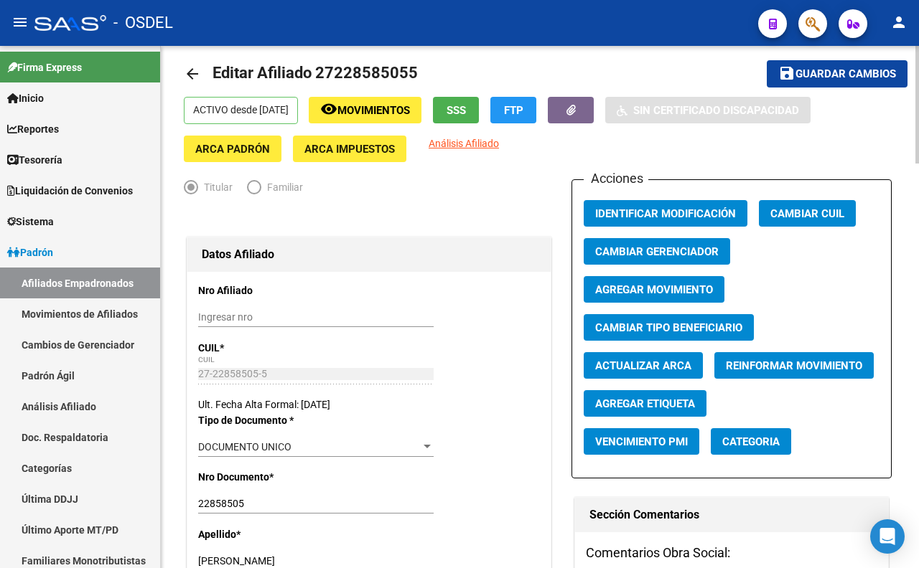
scroll to position [0, 0]
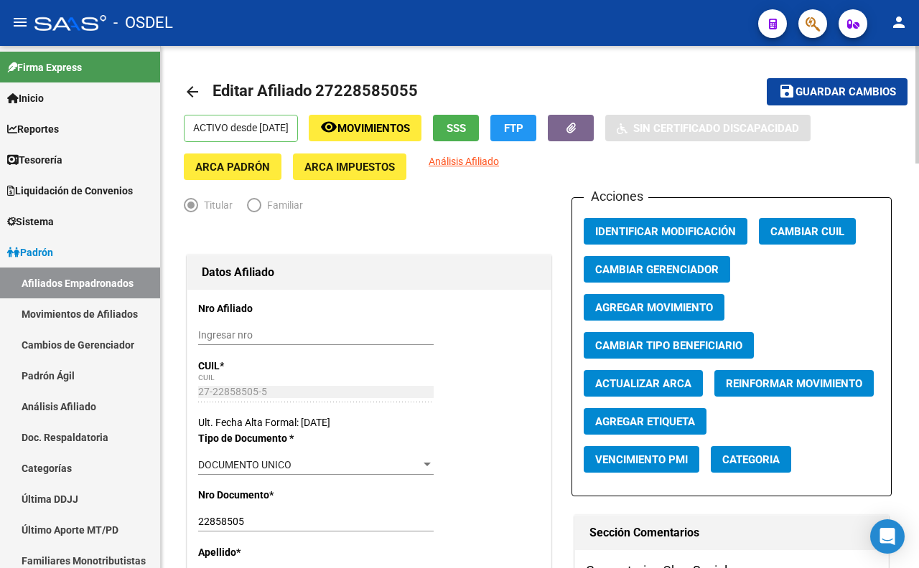
click at [838, 97] on span "Guardar cambios" at bounding box center [845, 92] width 100 height 13
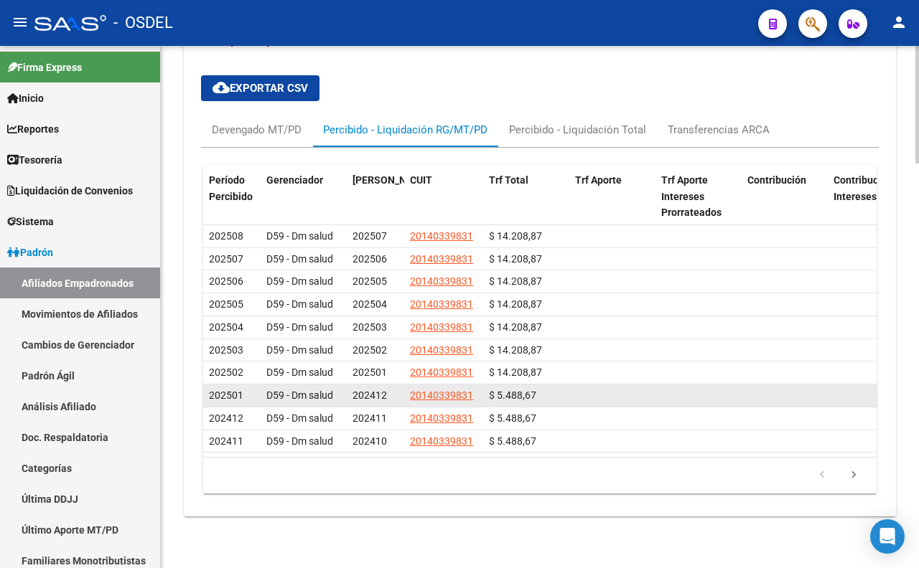
scroll to position [1802, 0]
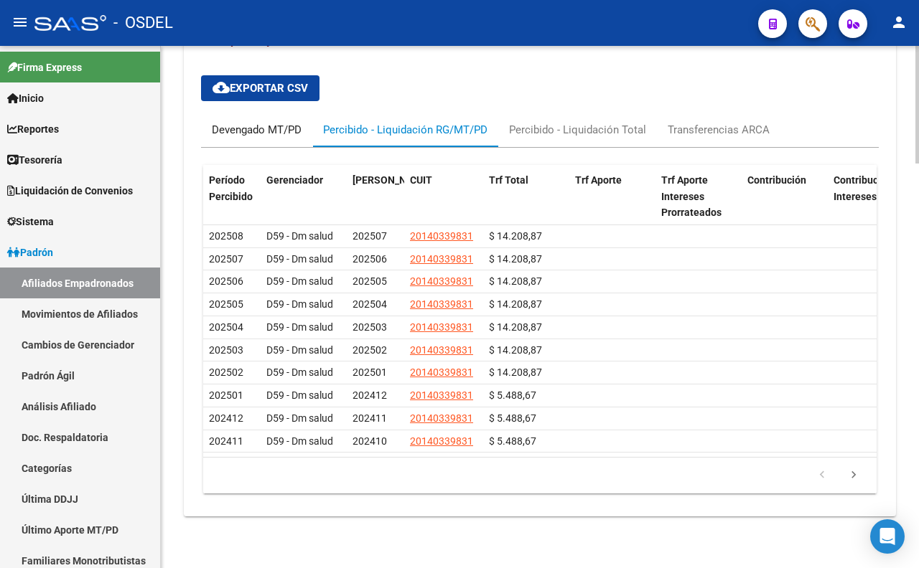
click at [252, 122] on div "Devengado MT/PD" at bounding box center [257, 130] width 90 height 16
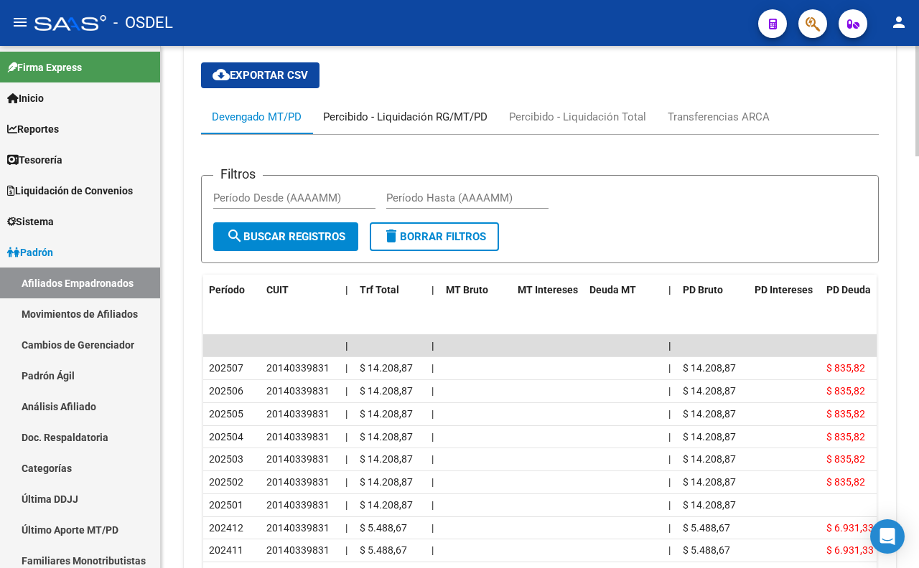
click at [442, 123] on div "Percibido - Liquidación RG/MT/PD" at bounding box center [405, 117] width 164 height 16
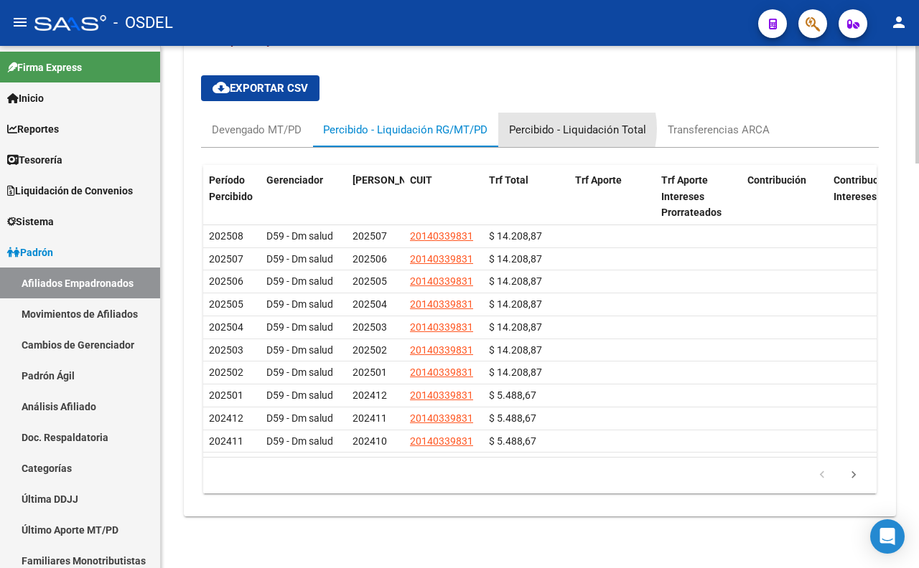
click at [568, 122] on div "Percibido - Liquidación Total" at bounding box center [577, 130] width 137 height 16
